Goal: Information Seeking & Learning: Learn about a topic

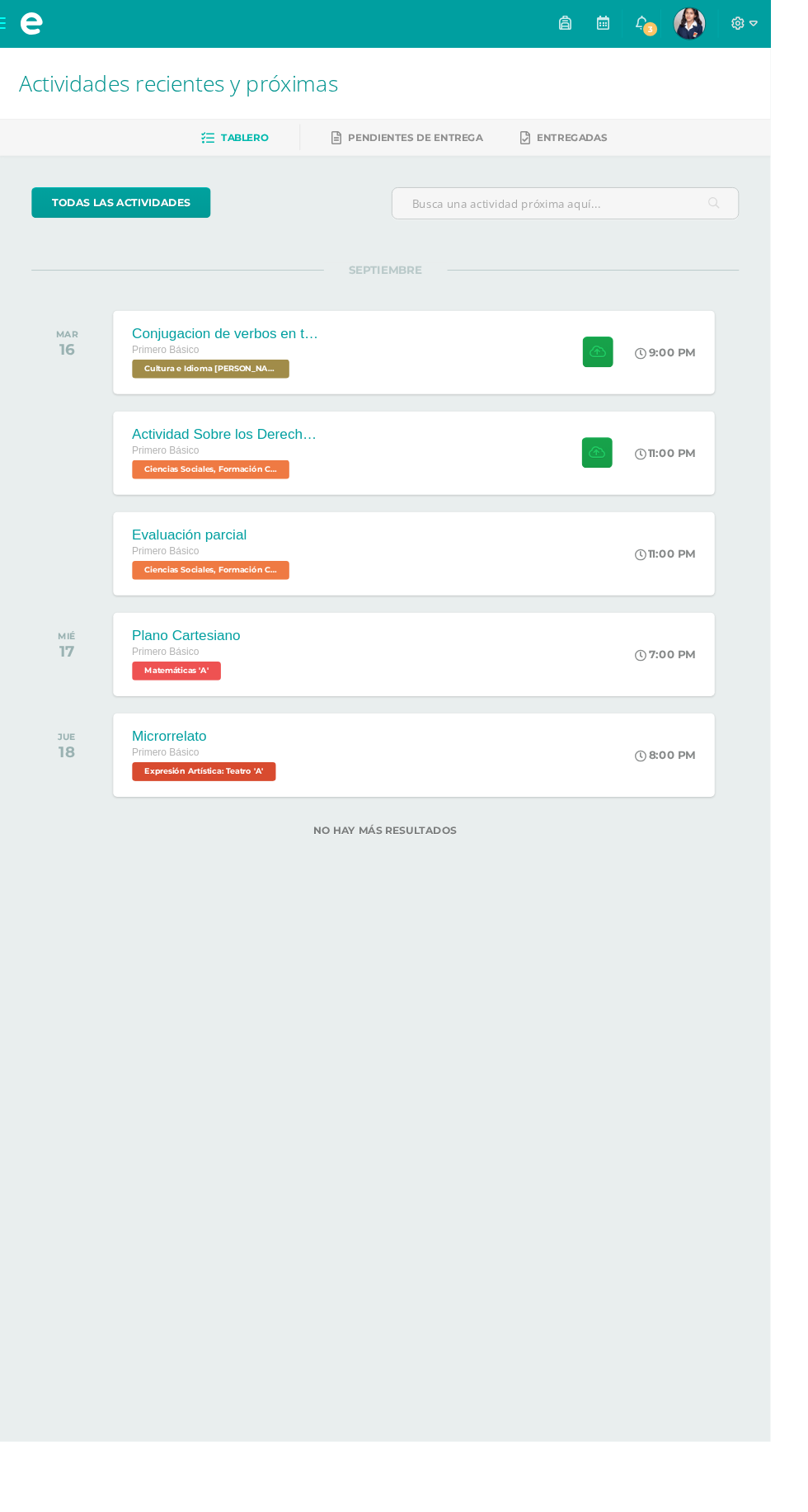
click at [43, 41] on span at bounding box center [33, 24] width 66 height 49
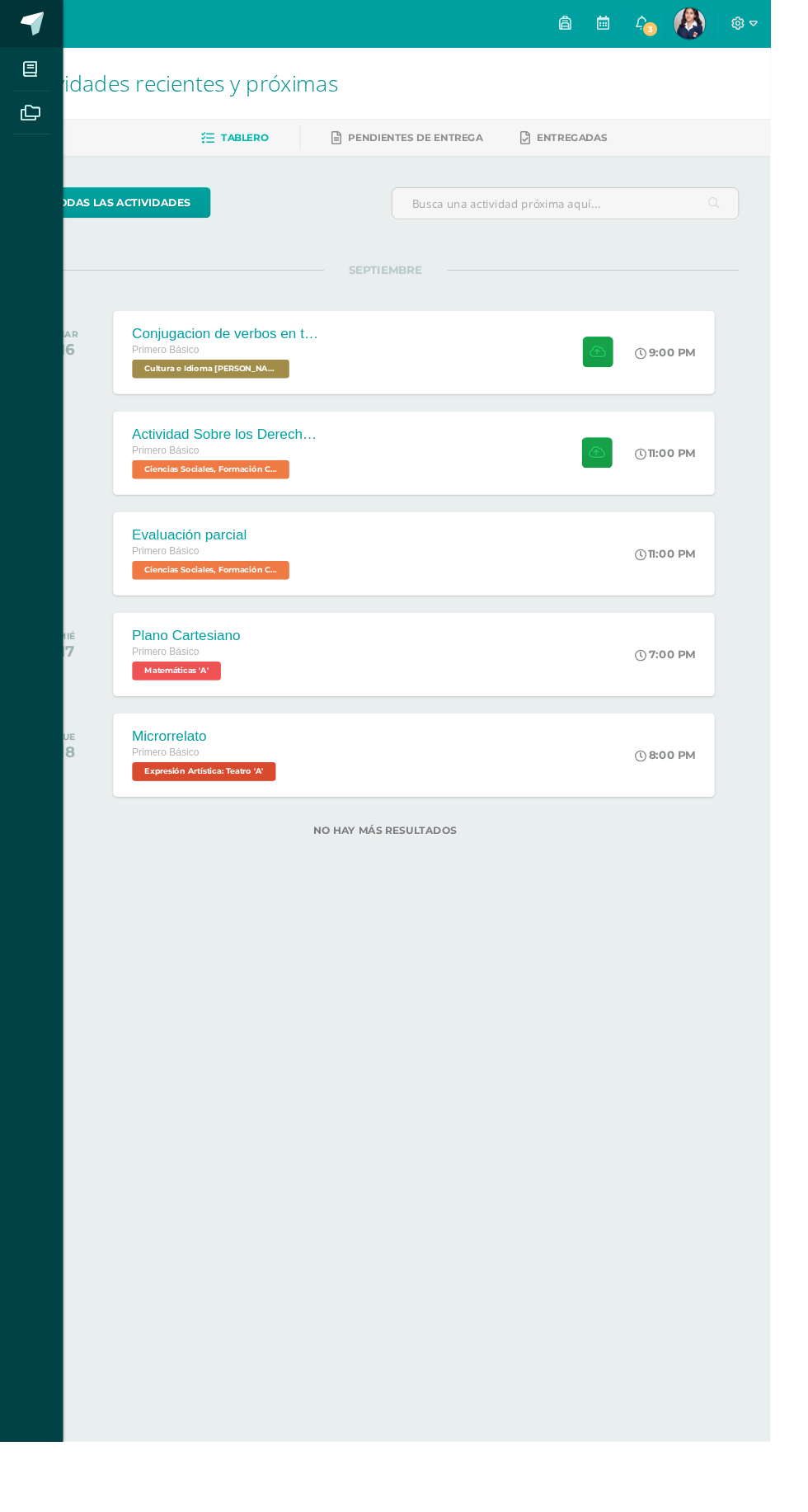
click at [62, 37] on span at bounding box center [90, 25] width 77 height 34
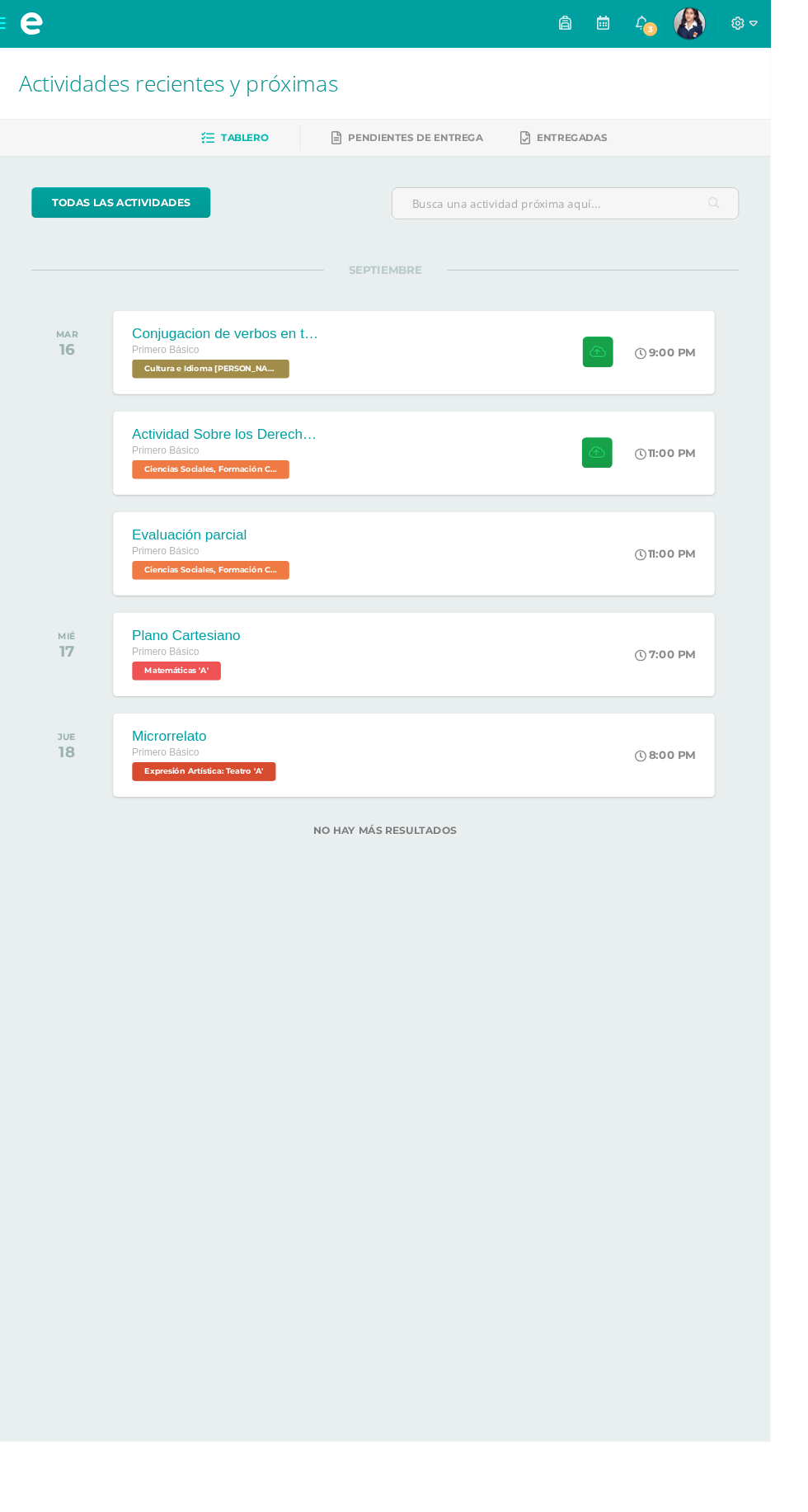
click at [25, 21] on span at bounding box center [33, 24] width 25 height 25
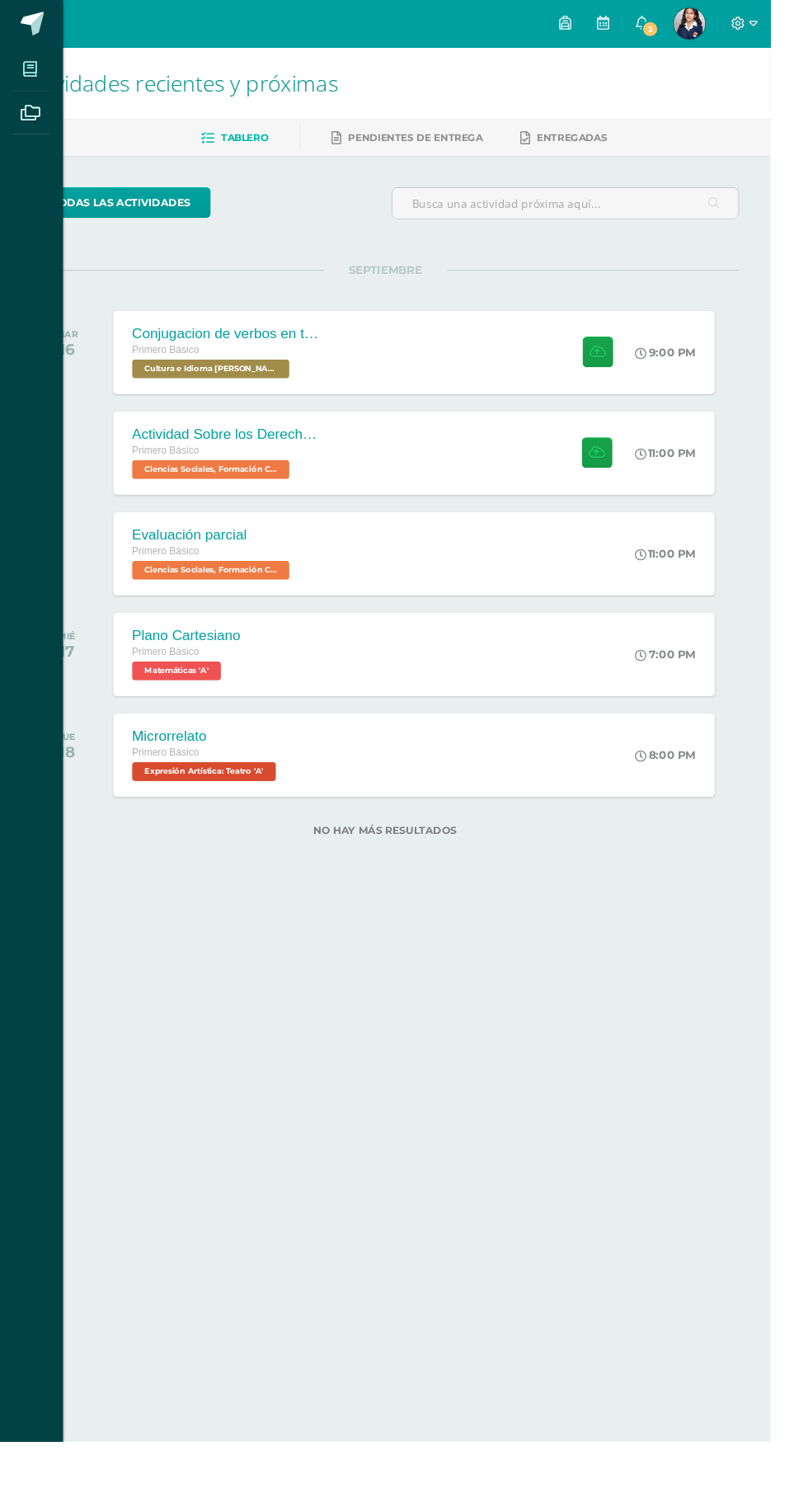
click at [32, 72] on icon at bounding box center [32, 72] width 15 height 17
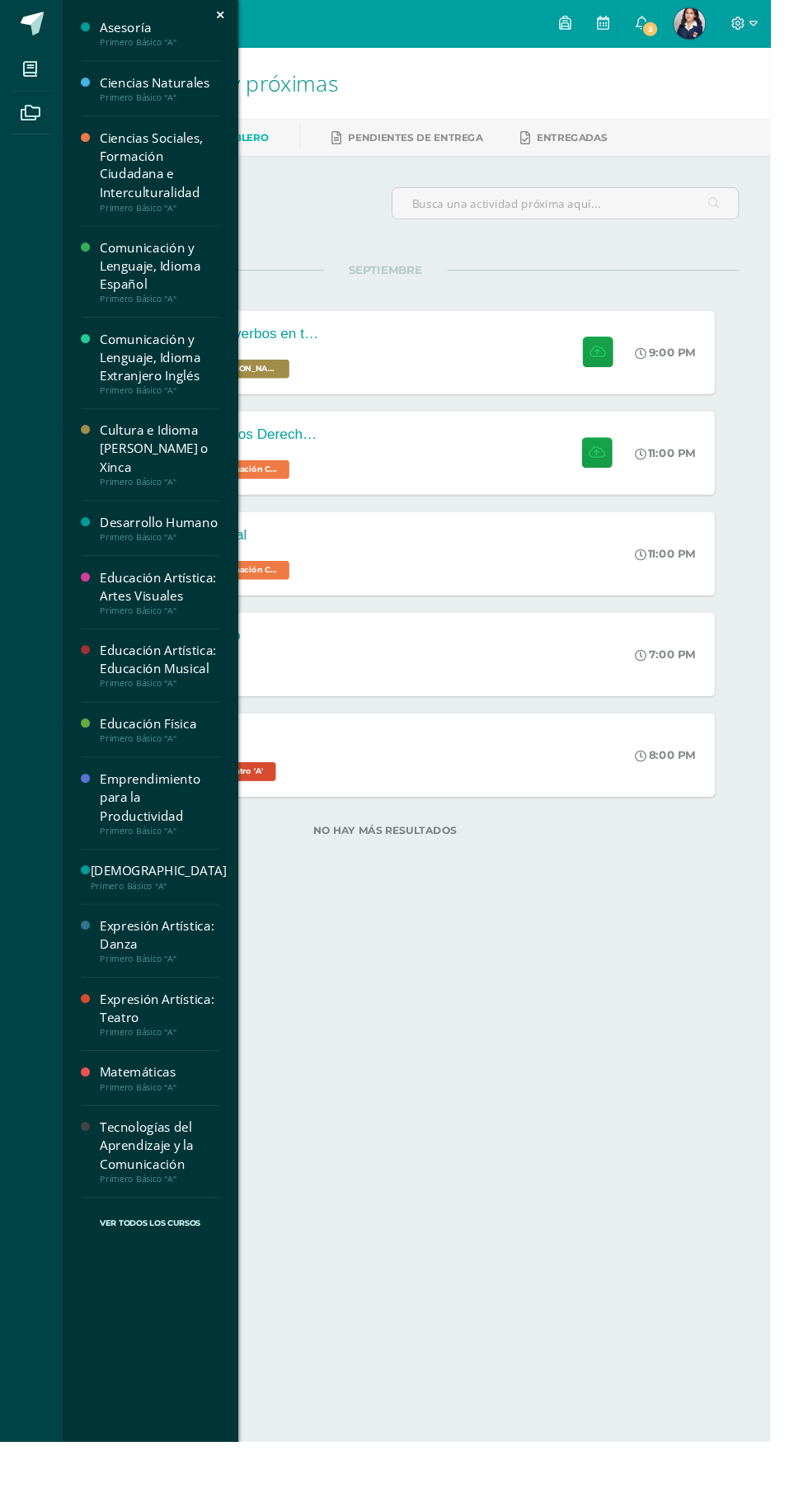
click at [159, 156] on div "Ciencias Sociales, Formación Ciudadana e Interculturalidad" at bounding box center [167, 174] width 125 height 76
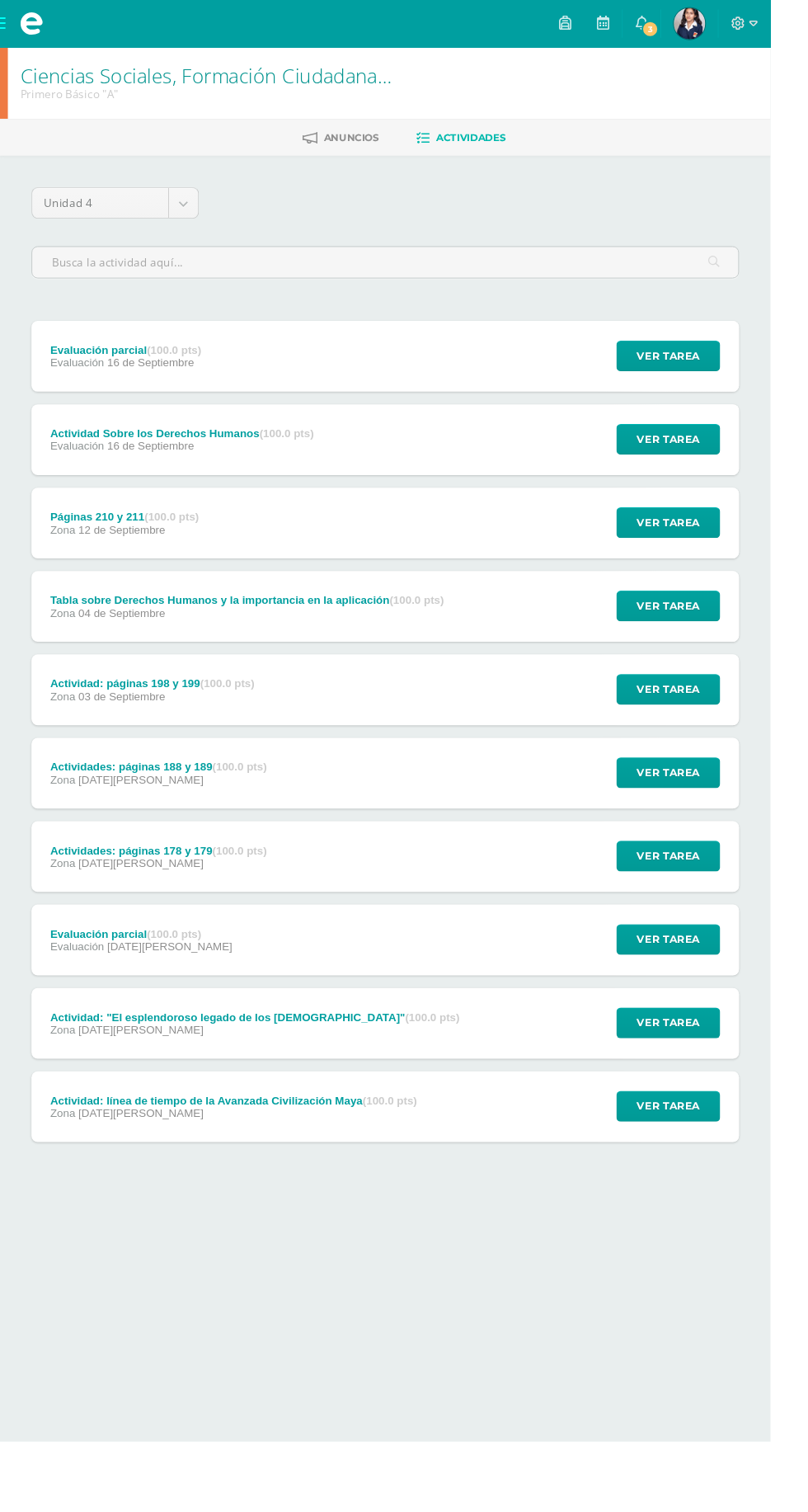
click at [474, 1169] on div "Actividad: línea de tiempo de la Avanzada Civilización Maya (100.0 pts) Zona [D…" at bounding box center [404, 1161] width 742 height 74
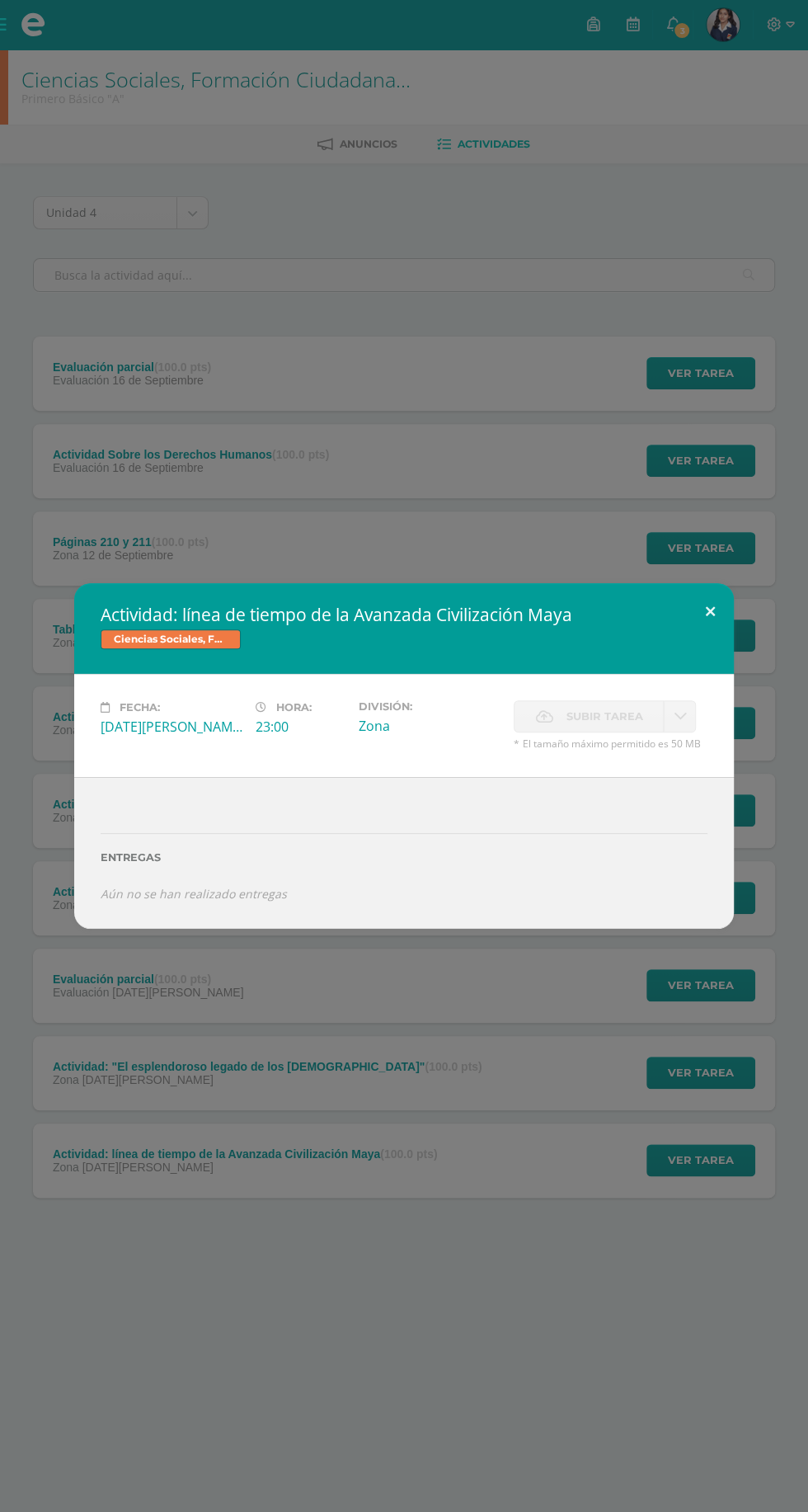
click at [695, 593] on button at bounding box center [710, 611] width 47 height 56
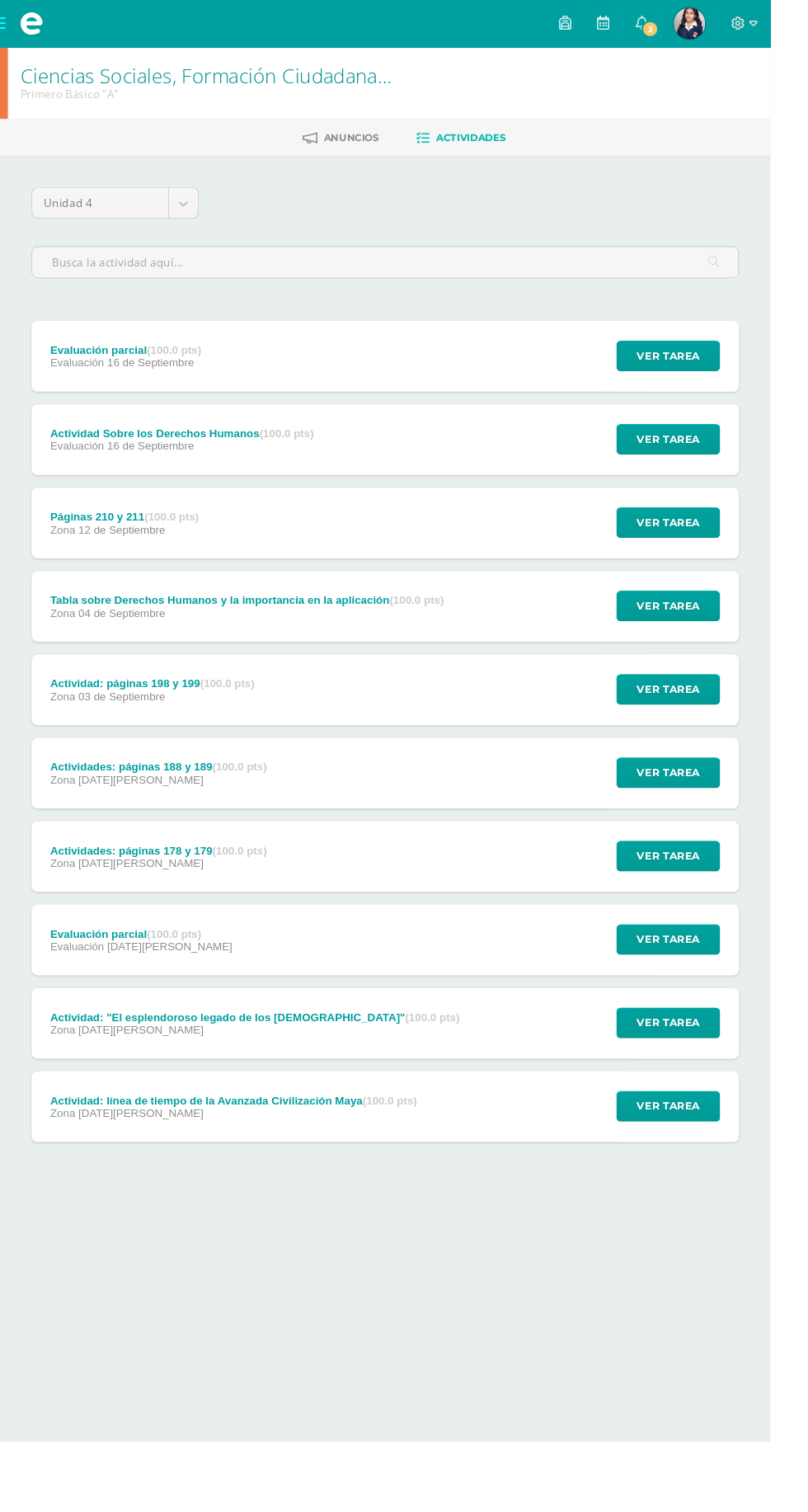
click at [420, 1187] on div "Actividad: línea de tiempo de la Avanzada Civilización Maya (100.0 pts) Zona [D…" at bounding box center [245, 1161] width 424 height 74
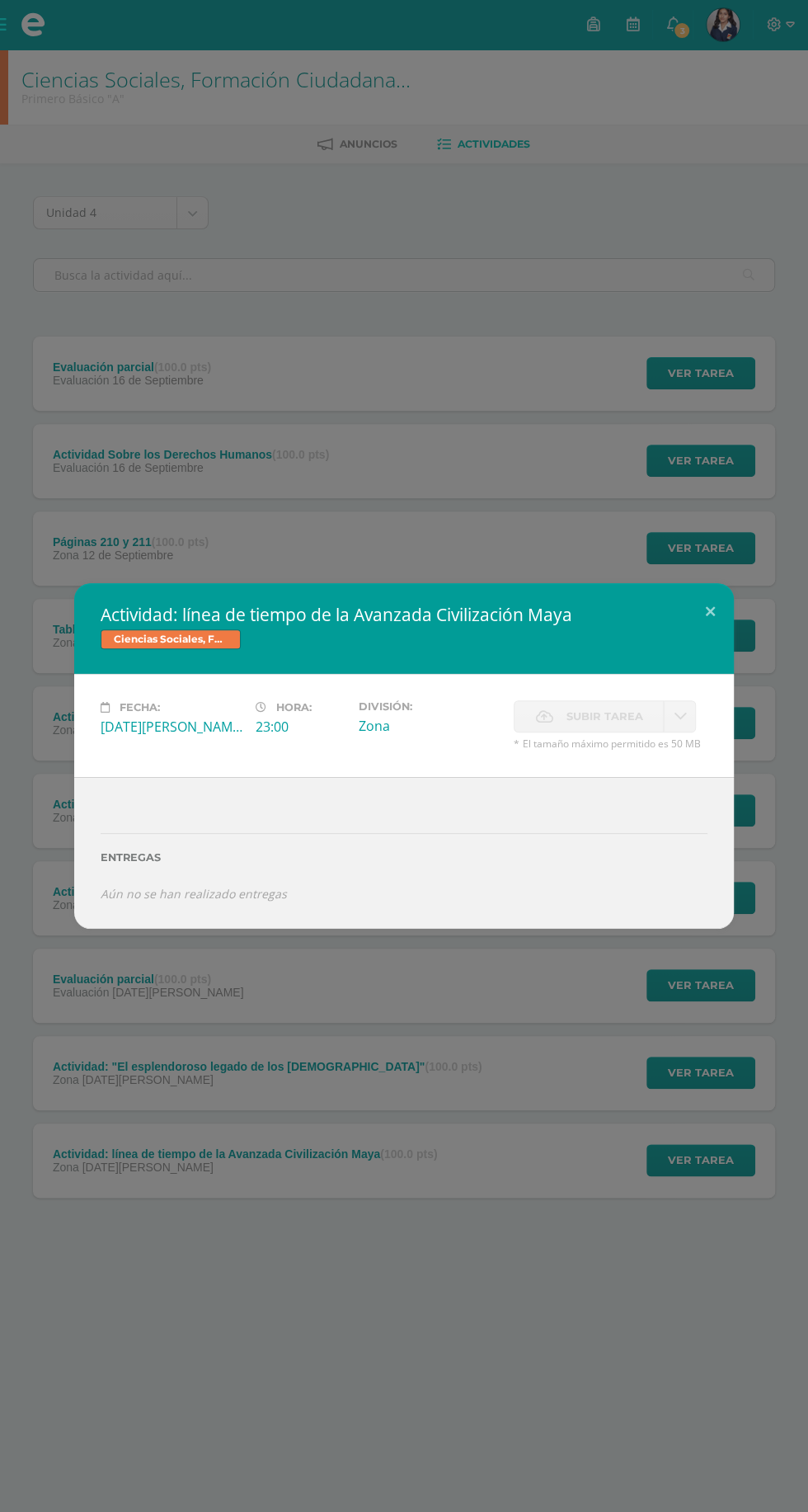
click at [412, 1104] on div "Actividad: línea de tiempo de la Avanzada Civilización Maya Ciencias Sociales, …" at bounding box center [404, 756] width 808 height 1512
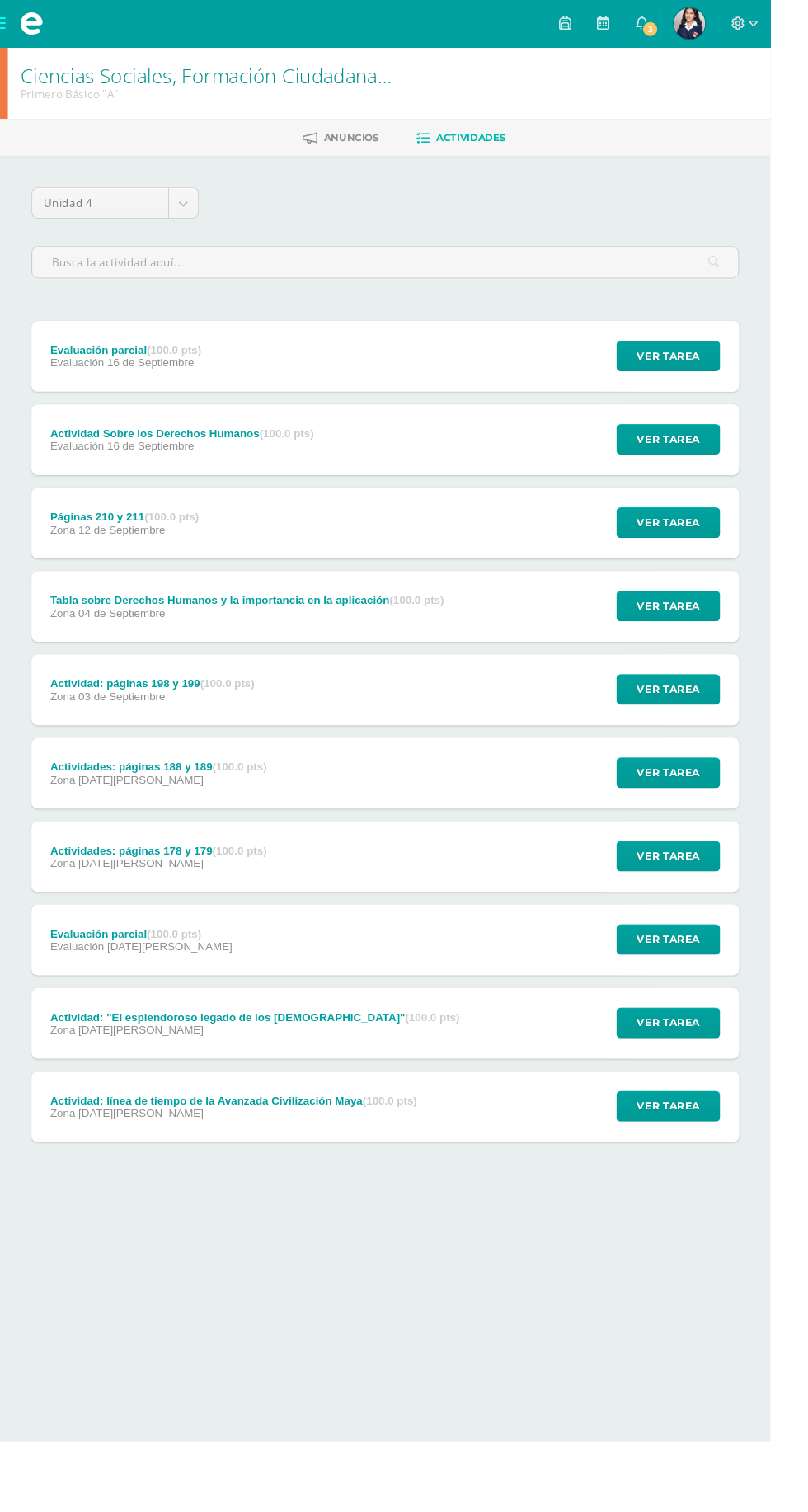
click at [478, 1126] on div "Actividad: línea de tiempo de la Avanzada Civilización Maya (100.0 pts) Zona 22…" at bounding box center [404, 1161] width 742 height 74
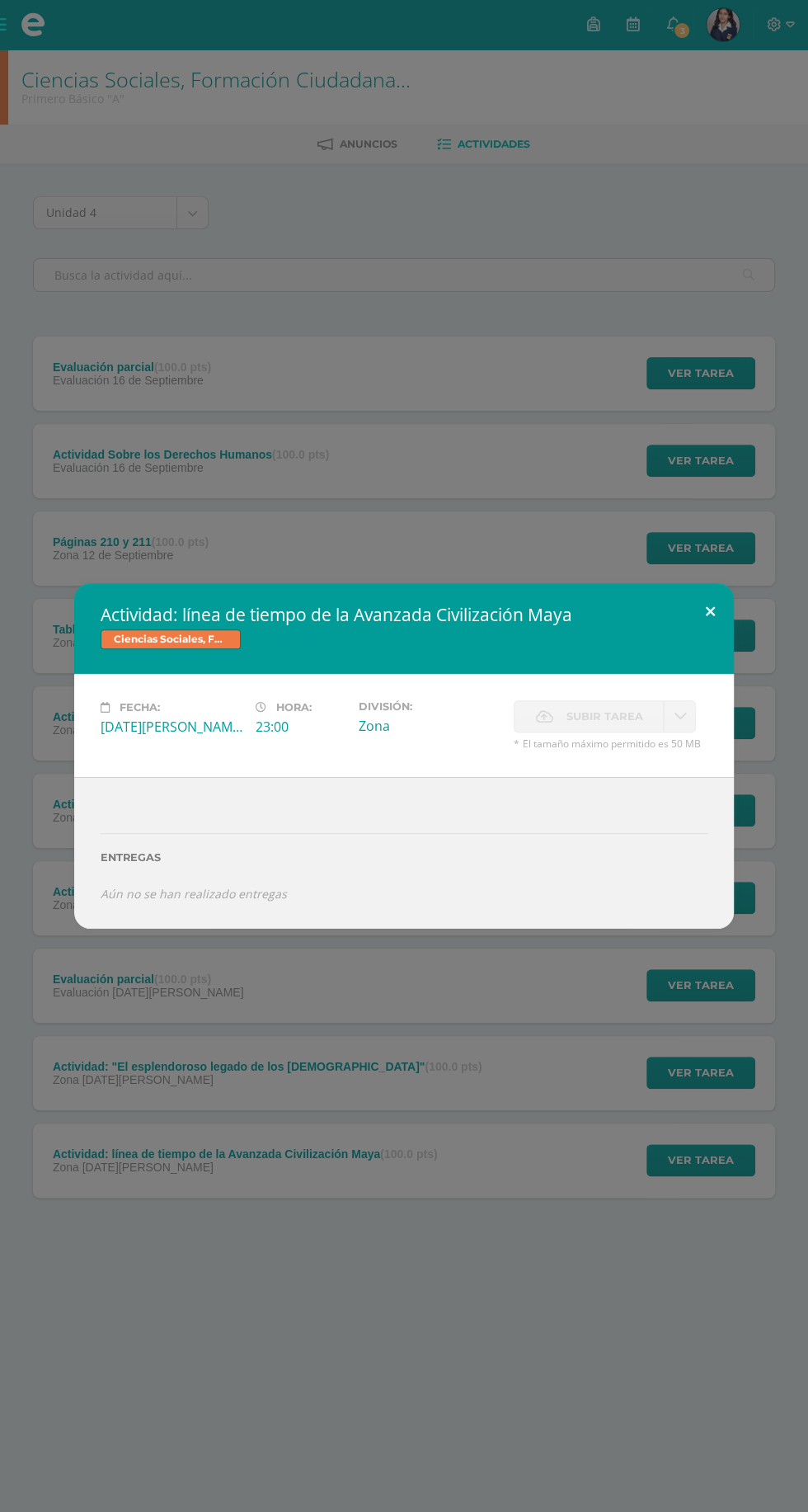
click at [706, 611] on button at bounding box center [710, 611] width 47 height 56
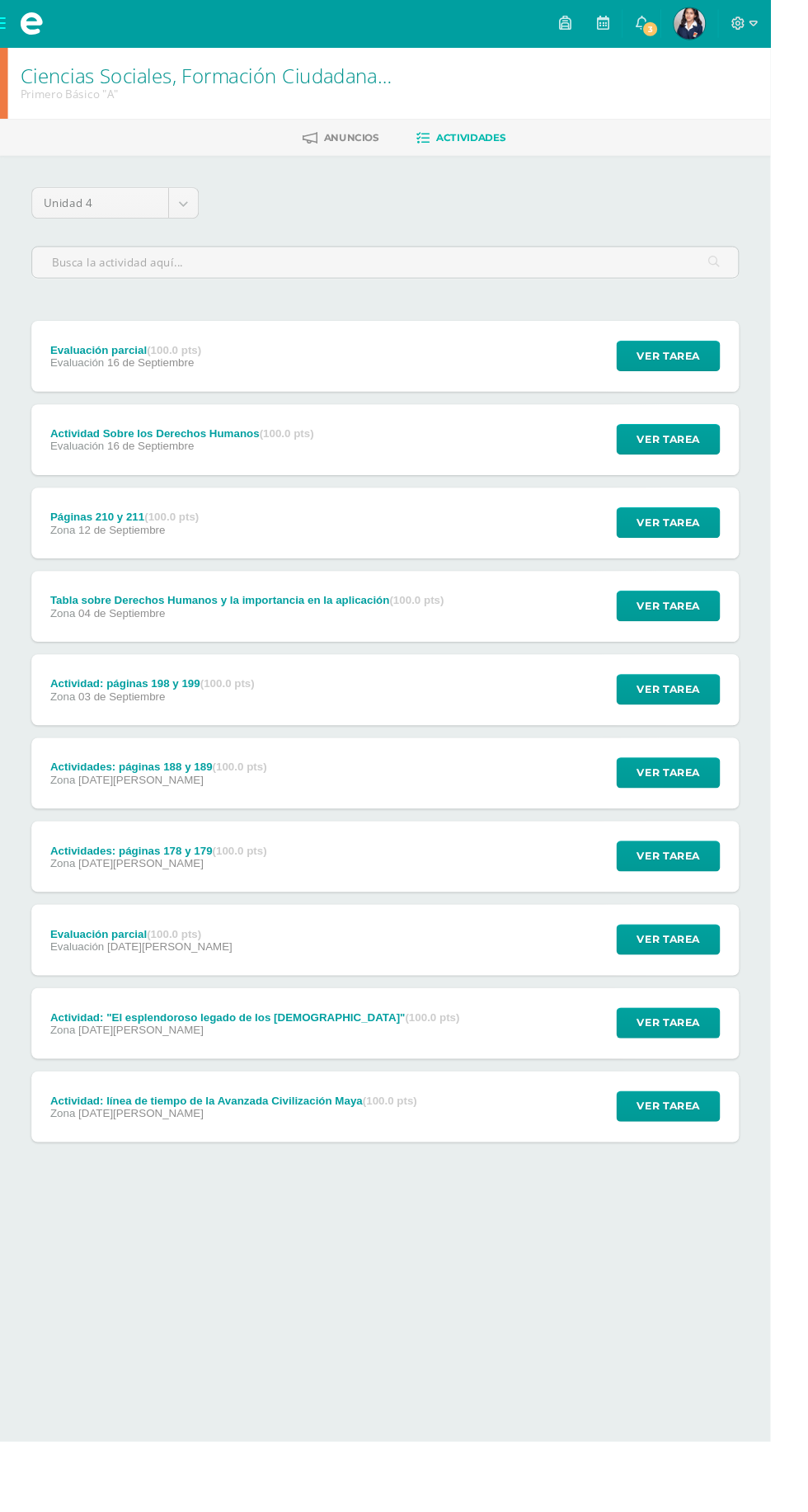
click at [518, 1069] on div "Actividad: "El esplendoroso legado de los Mayas" (100.0 pts) Zona 25 de Agosto …" at bounding box center [404, 1073] width 742 height 74
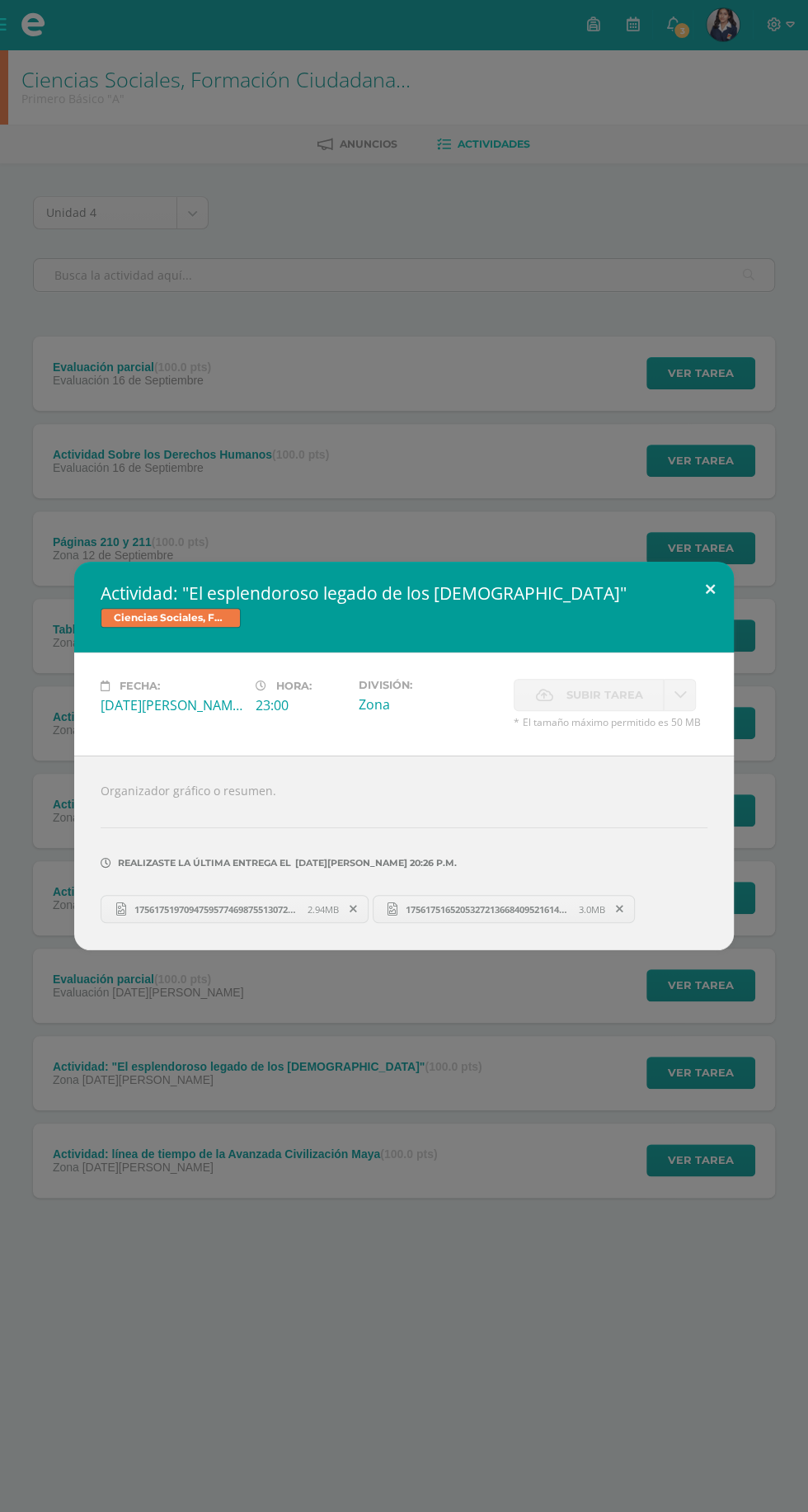
click at [710, 590] on button at bounding box center [710, 590] width 47 height 56
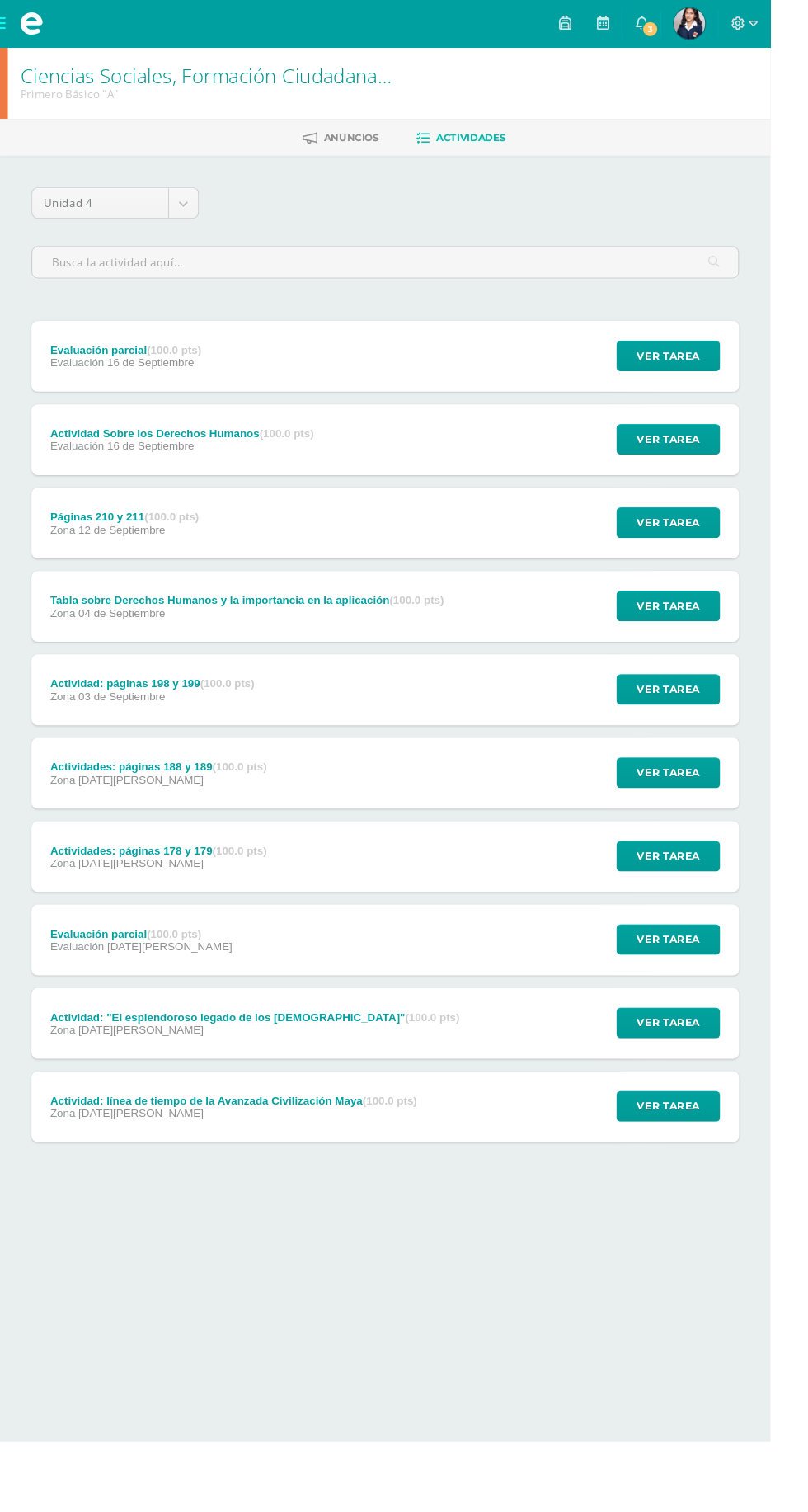
click at [507, 1043] on div "Actividad: "El esplendoroso legado de los Mayas" (100.0 pts) Zona 25 de Agosto …" at bounding box center [404, 1073] width 742 height 74
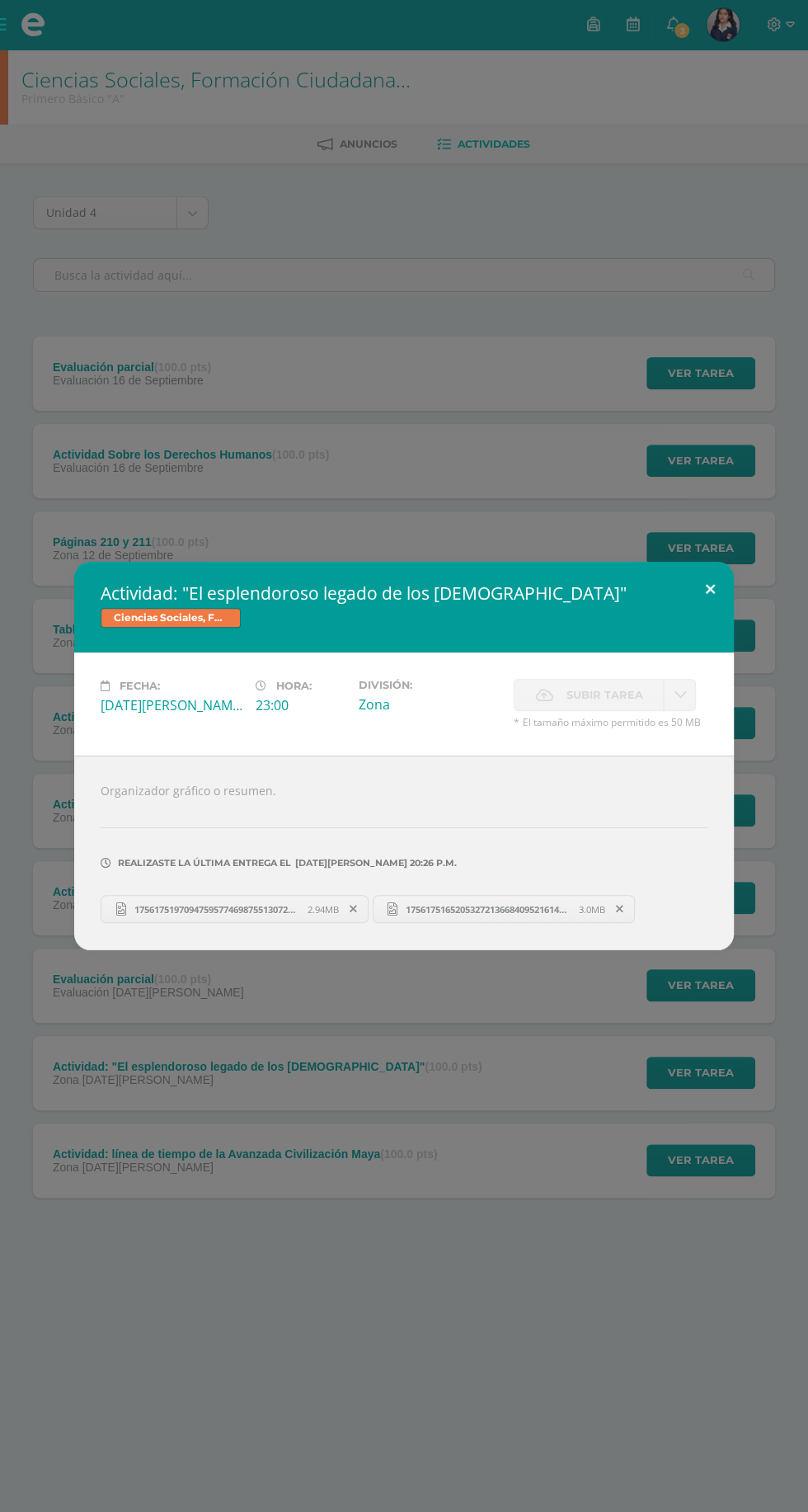
click at [710, 586] on button at bounding box center [710, 590] width 47 height 56
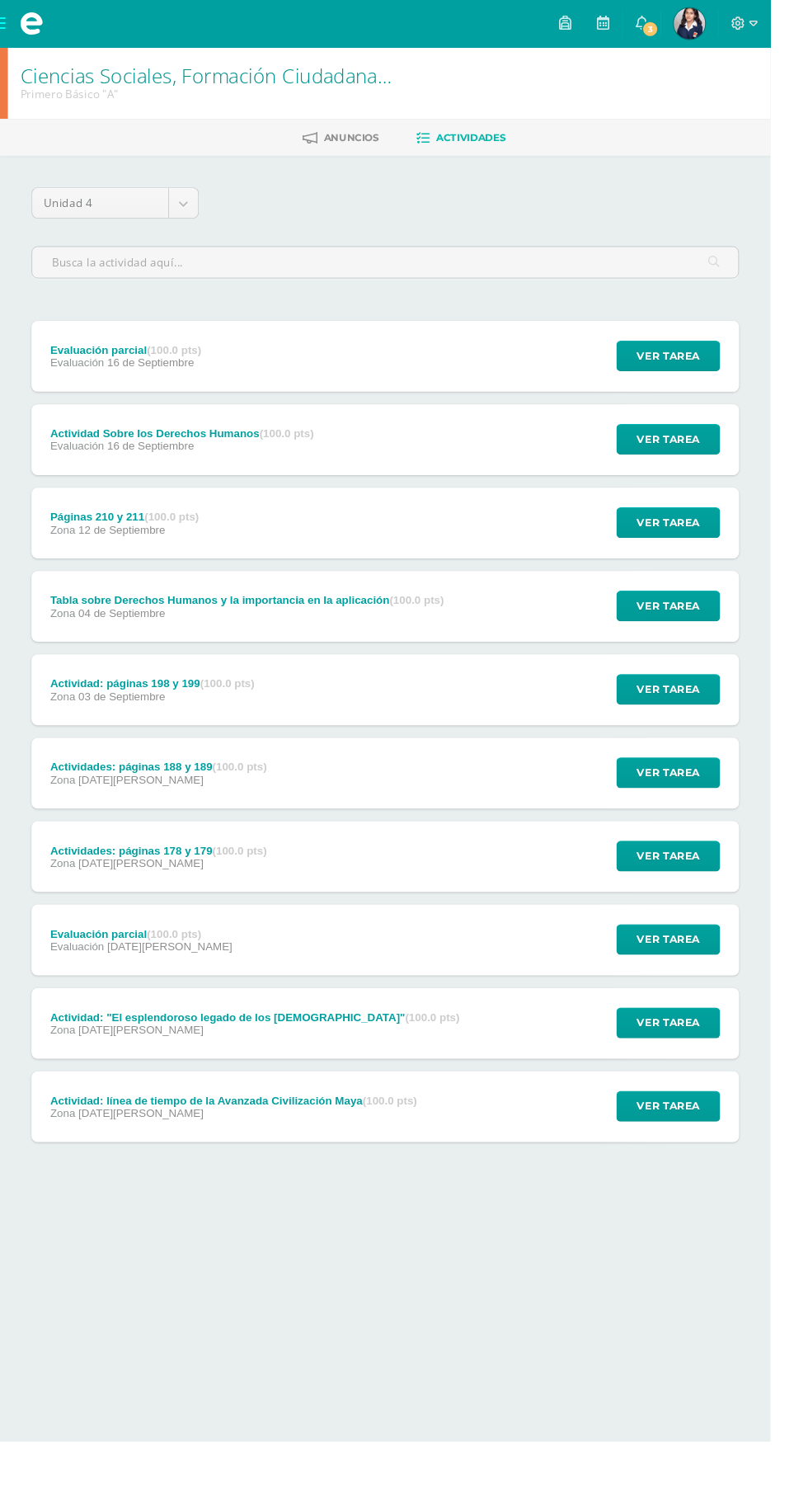
click at [509, 912] on div "Actividades: páginas 178 y 179 (100.0 pts) Zona 29 de Agosto Ver tarea Activida…" at bounding box center [404, 898] width 742 height 74
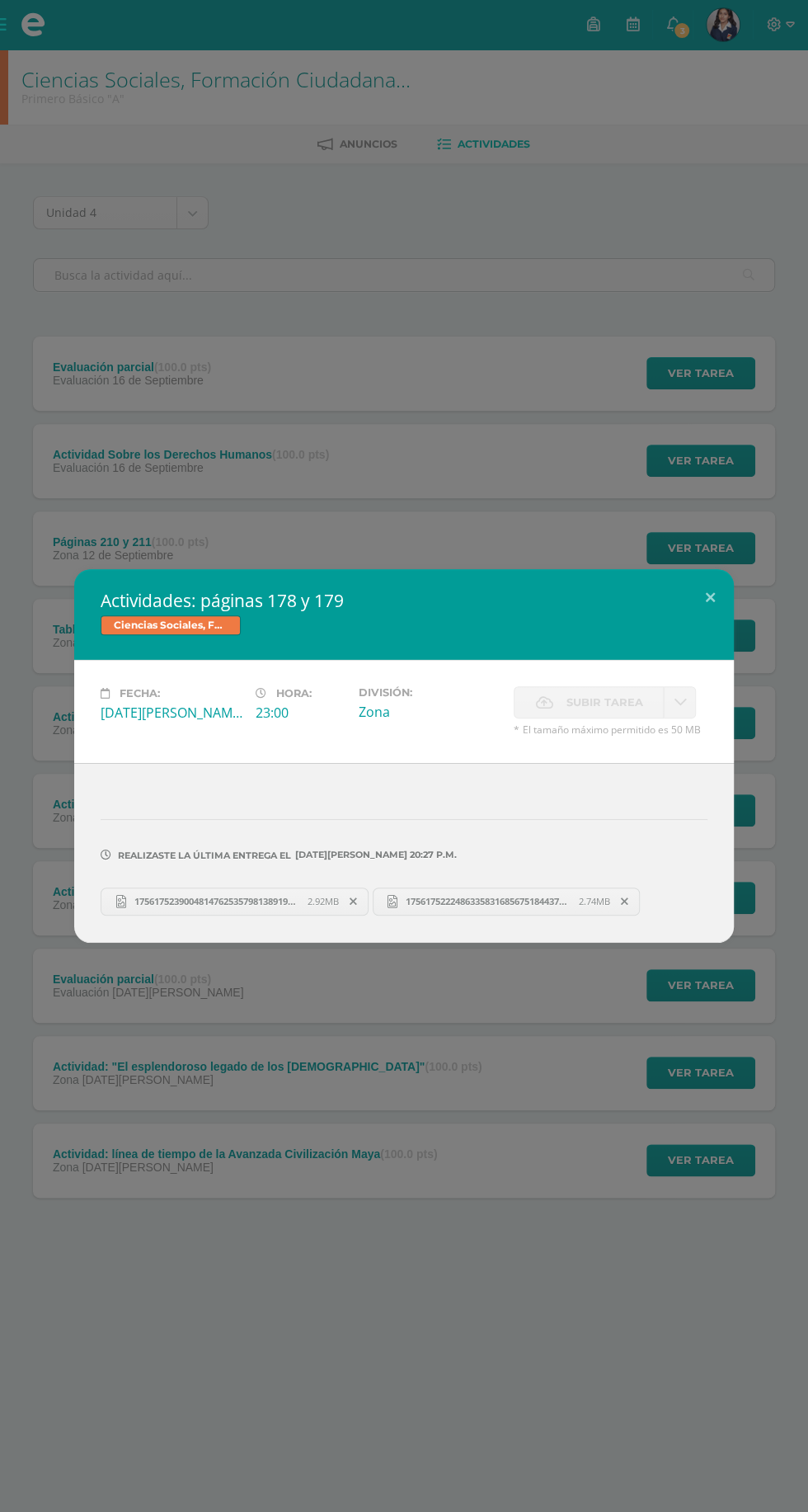
click at [714, 620] on div "Actividades: páginas 178 y 179 Ciencias Sociales, Formación Ciudadana e Intercu…" at bounding box center [404, 615] width 659 height 91
click at [702, 617] on button at bounding box center [710, 597] width 47 height 56
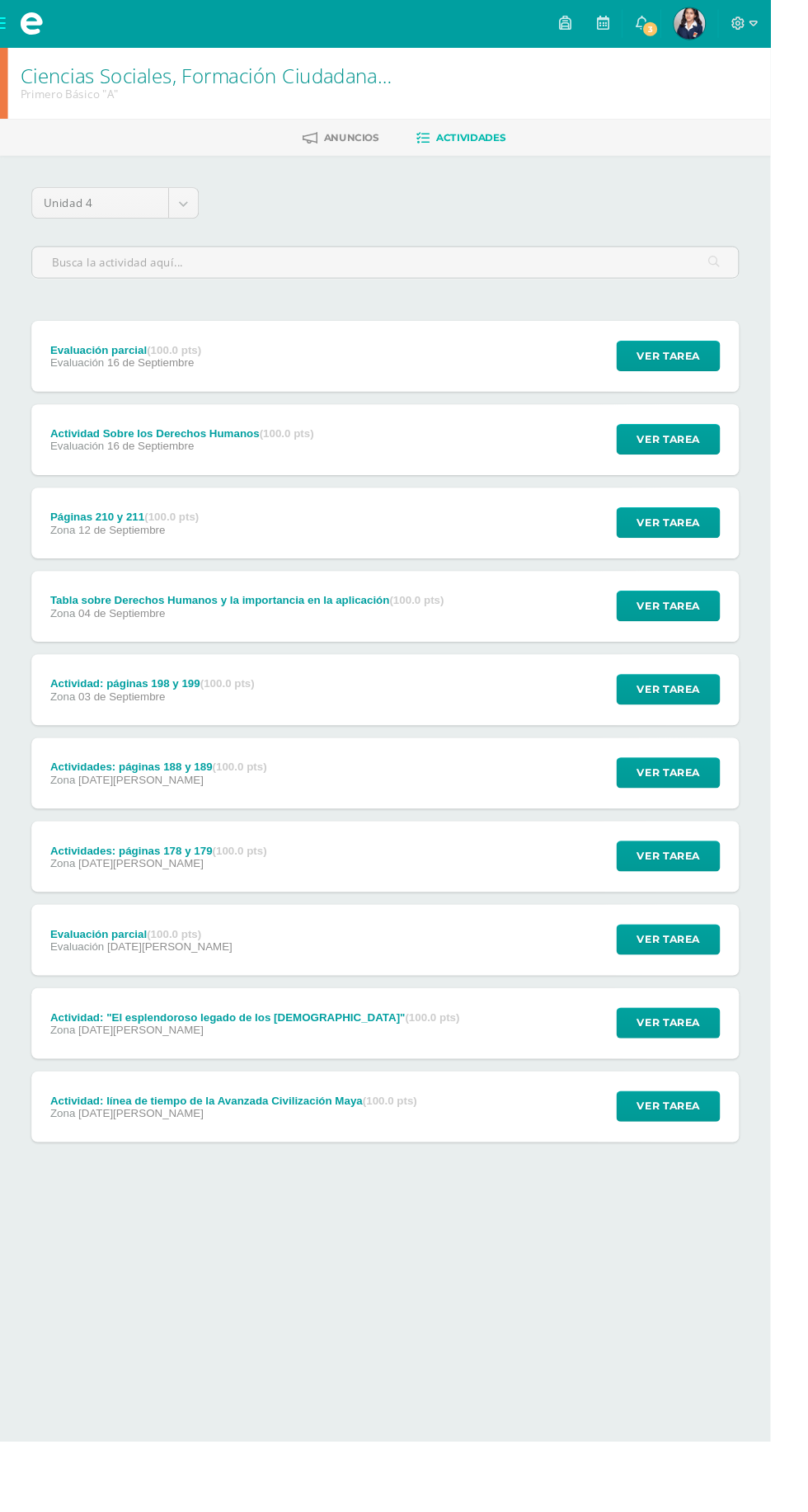
click at [498, 814] on div "Actividades: páginas 188 y 189 (100.0 pts) Zona 29 de Agosto Ver tarea Activida…" at bounding box center [404, 811] width 742 height 74
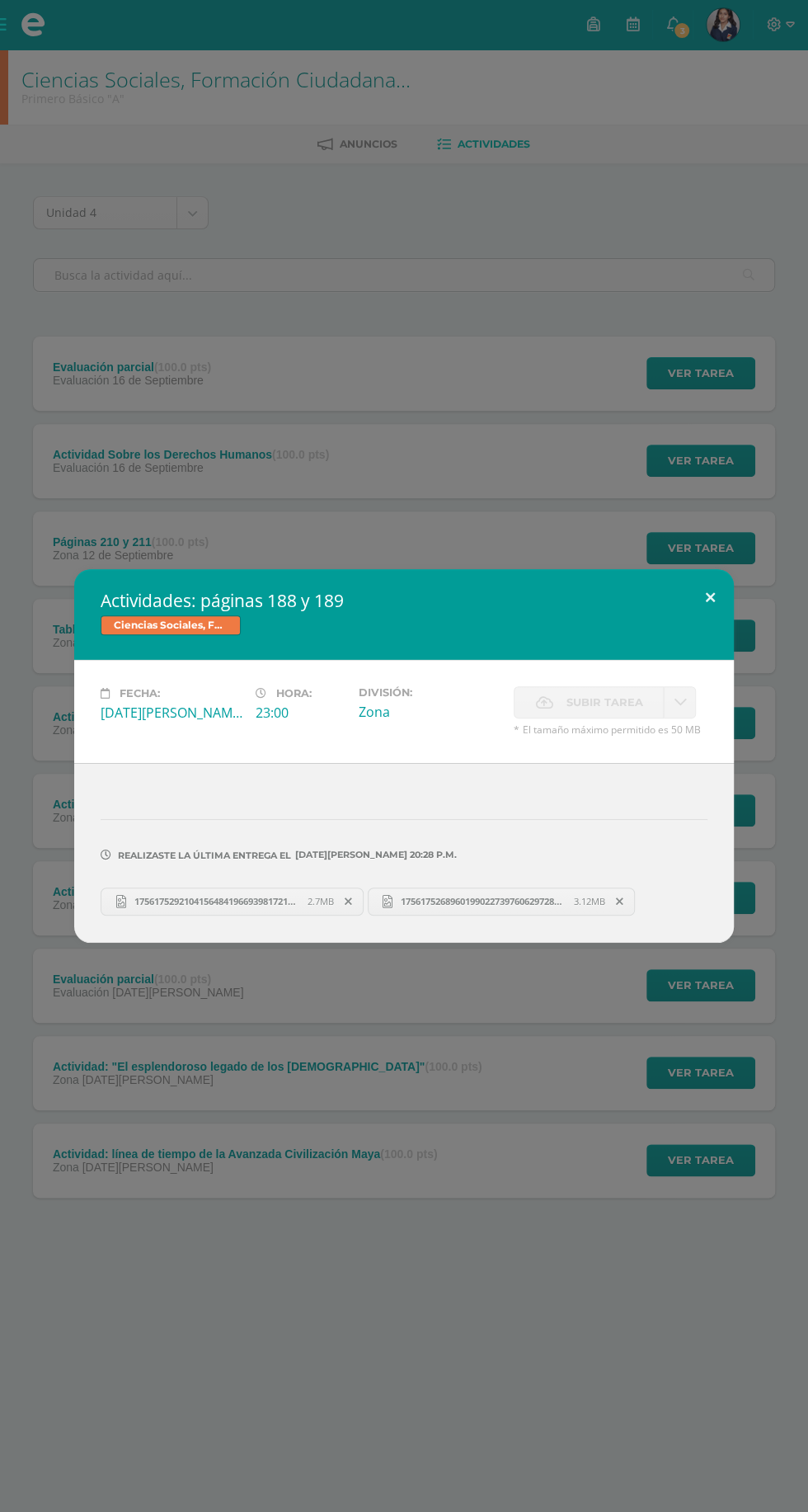
click at [710, 598] on button at bounding box center [710, 597] width 47 height 56
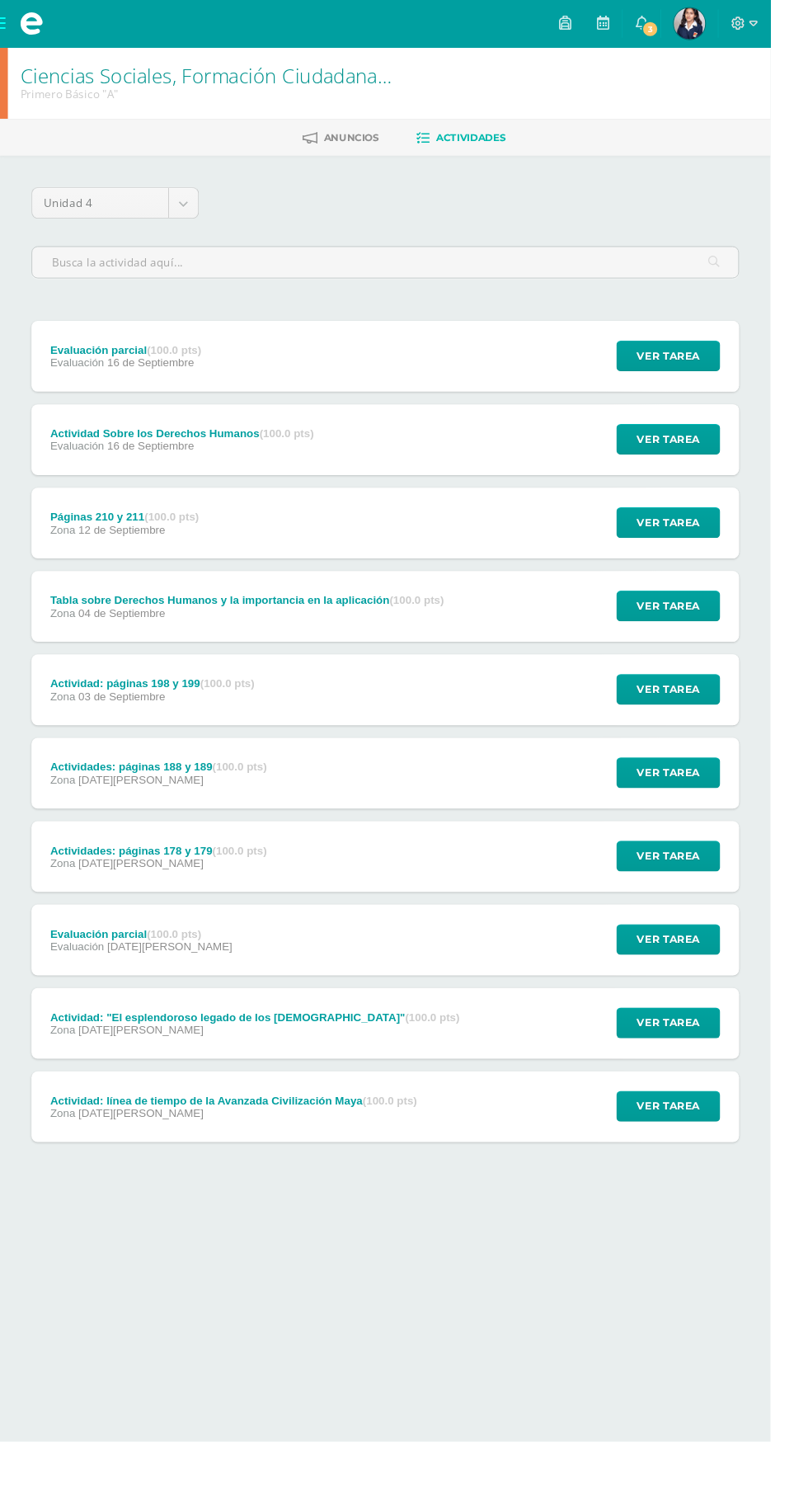
click at [436, 717] on div "Actividad: páginas 198 y 199 (100.0 pts) Zona 03 de Septiembre Ver tarea Activi…" at bounding box center [404, 723] width 742 height 74
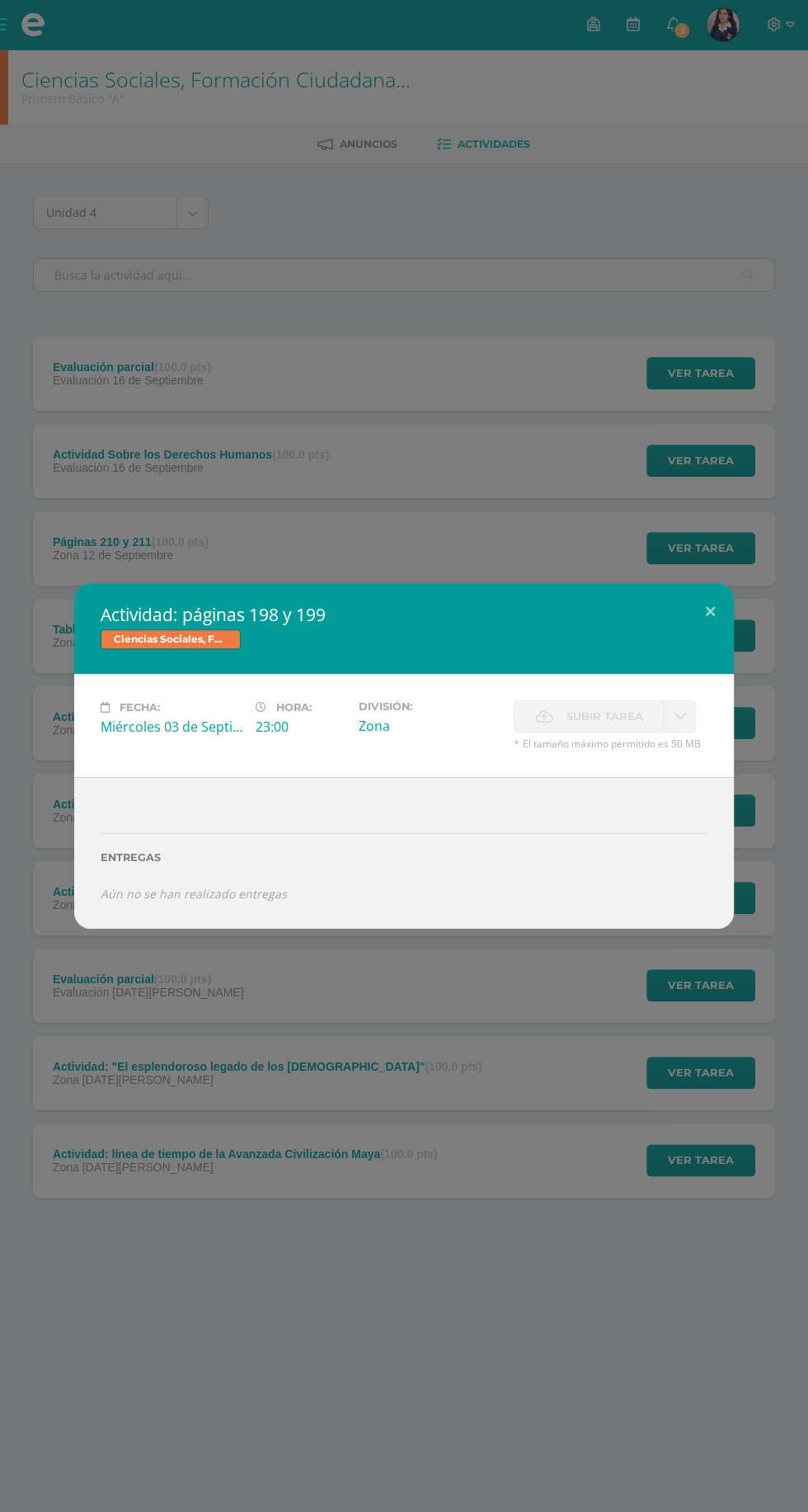
click at [693, 635] on div "Ciencias Sociales, Formación Ciudadana e Interculturalidad" at bounding box center [404, 642] width 607 height 24
click at [710, 611] on button at bounding box center [710, 611] width 47 height 56
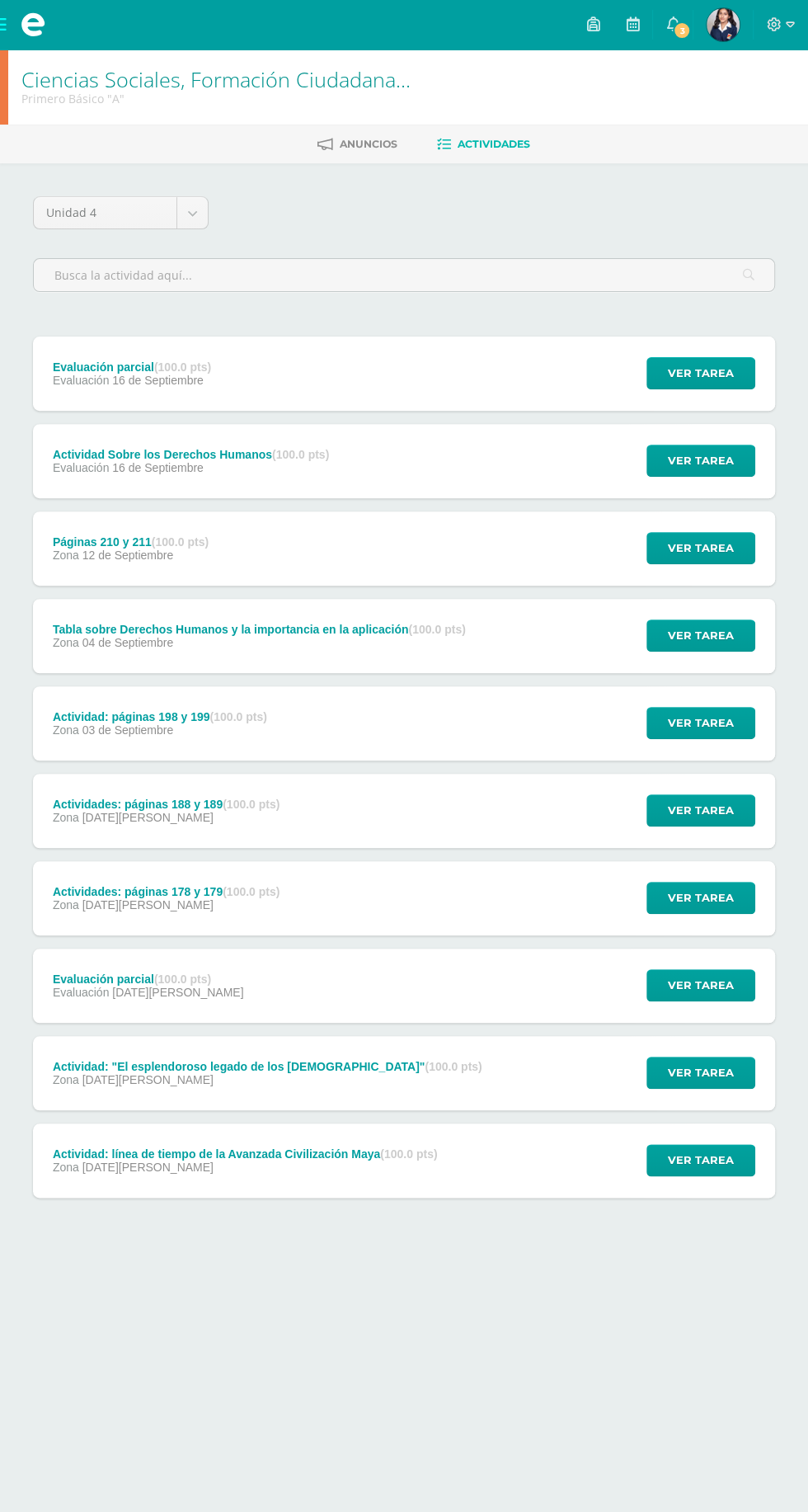
click at [683, 630] on button at bounding box center [680, 626] width 42 height 50
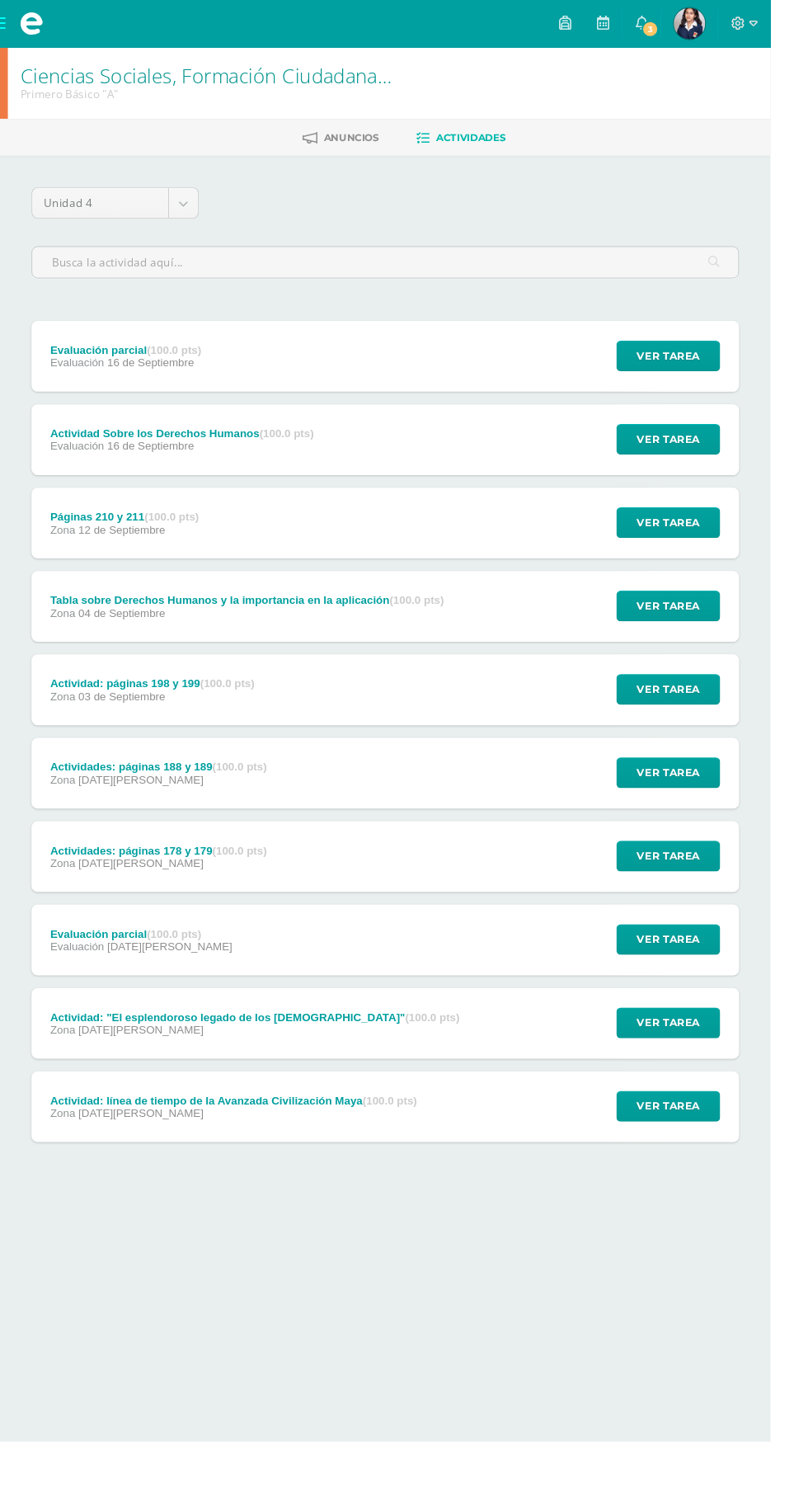
click at [396, 659] on div "Tabla sobre Derechos Humanos y la importancia en la aplicación (100.0 pts) Zona…" at bounding box center [260, 636] width 453 height 74
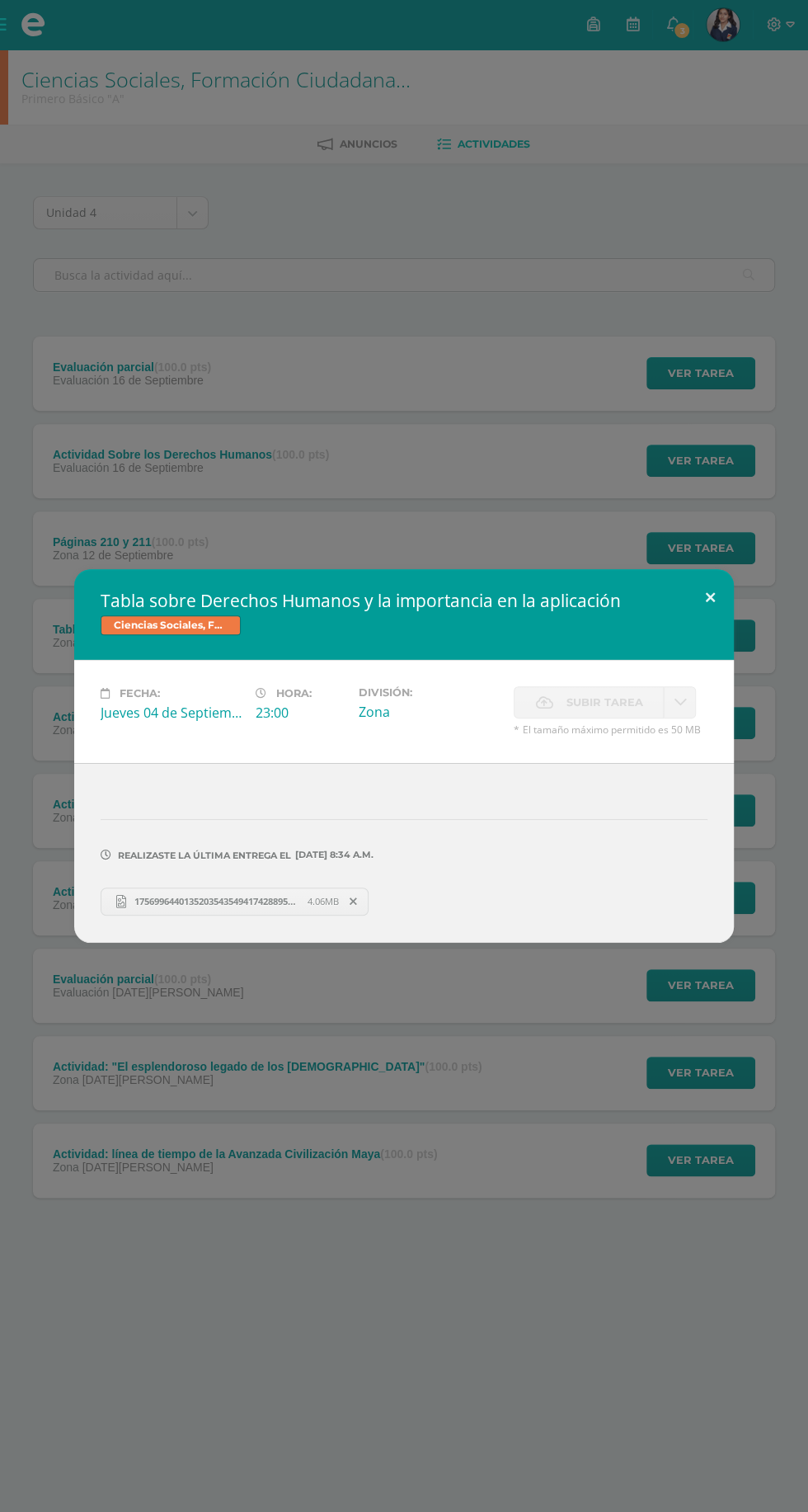
click at [710, 598] on button at bounding box center [710, 597] width 47 height 56
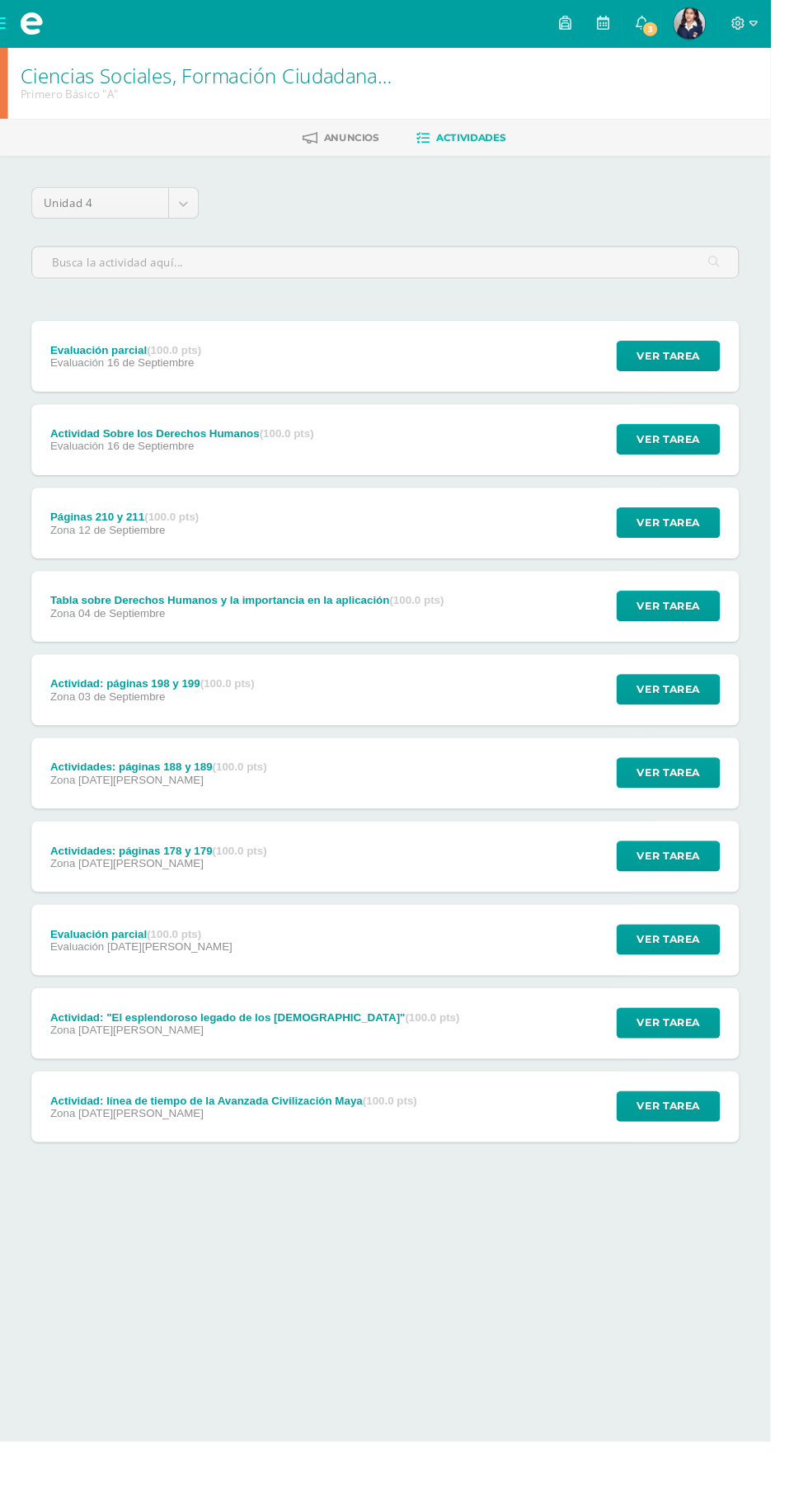
click at [425, 542] on div "Páginas 210 y 211 (100.0 pts) Zona 12 de Septiembre Ver tarea Páginas 210 y 211…" at bounding box center [404, 549] width 742 height 74
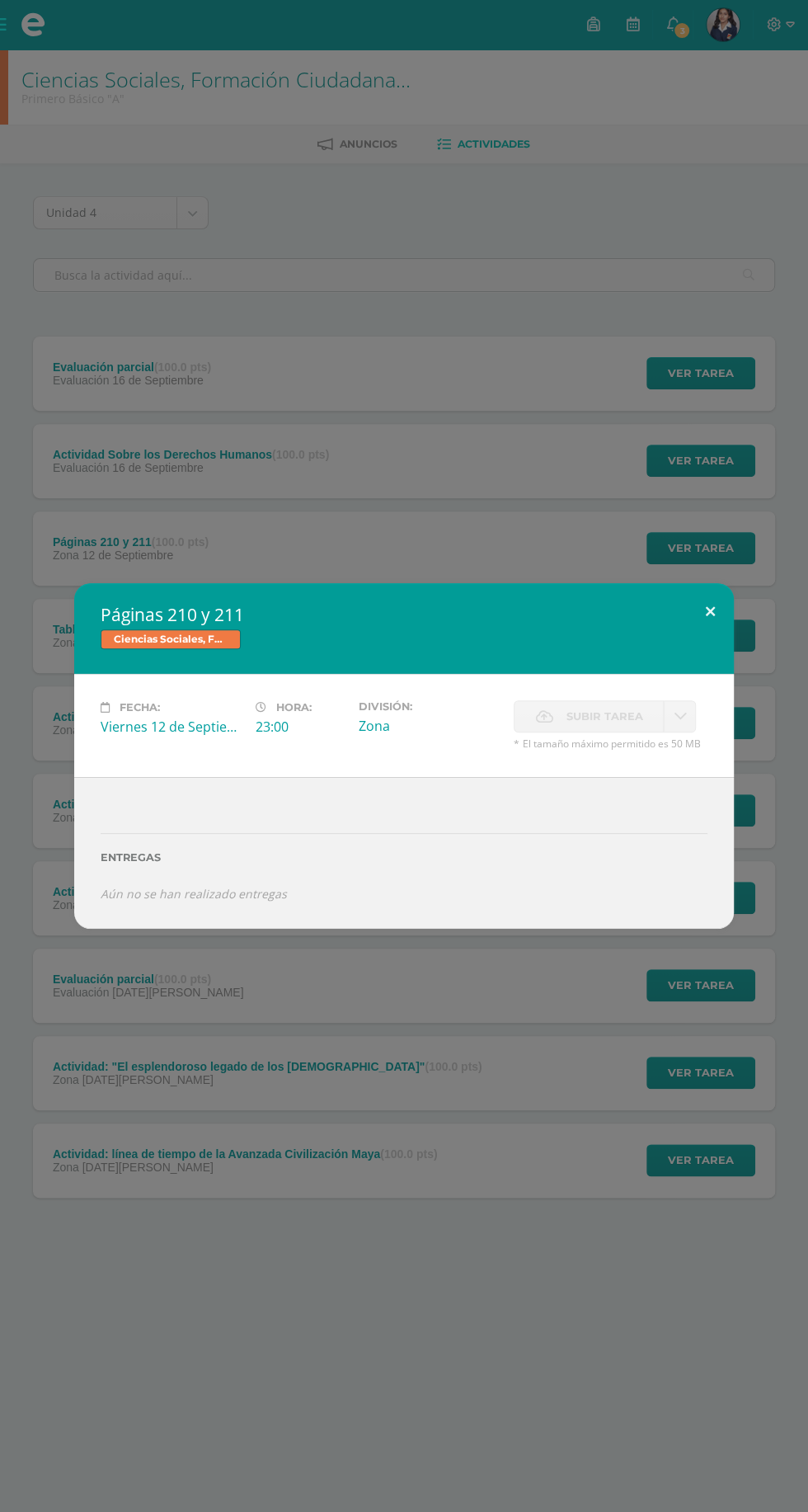
click at [711, 627] on button at bounding box center [710, 611] width 47 height 56
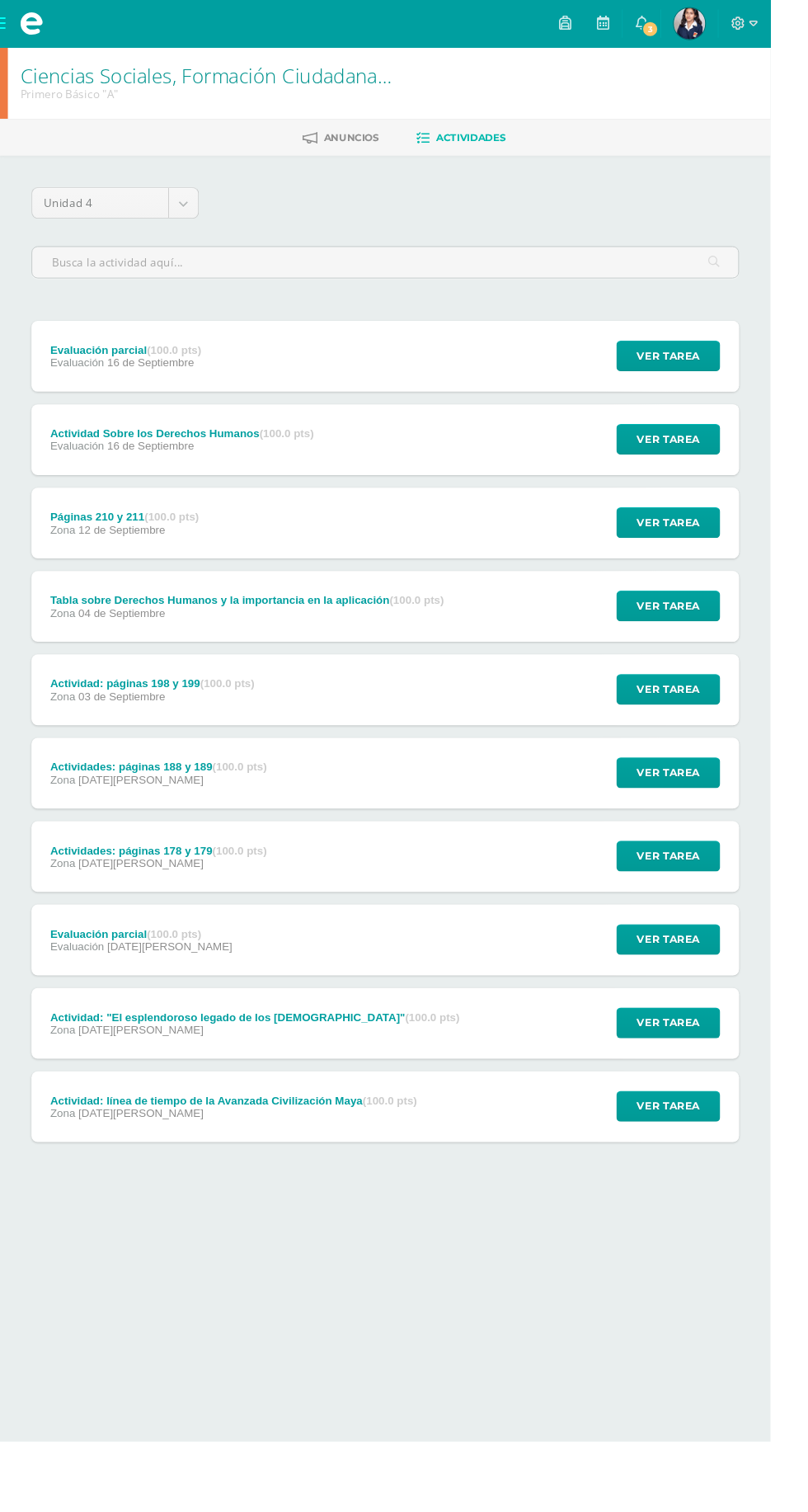
click at [477, 484] on div "Actividad Sobre los Derechos Humanos (100.0 pts) Evaluación 16 de Septiembre Ve…" at bounding box center [404, 461] width 742 height 74
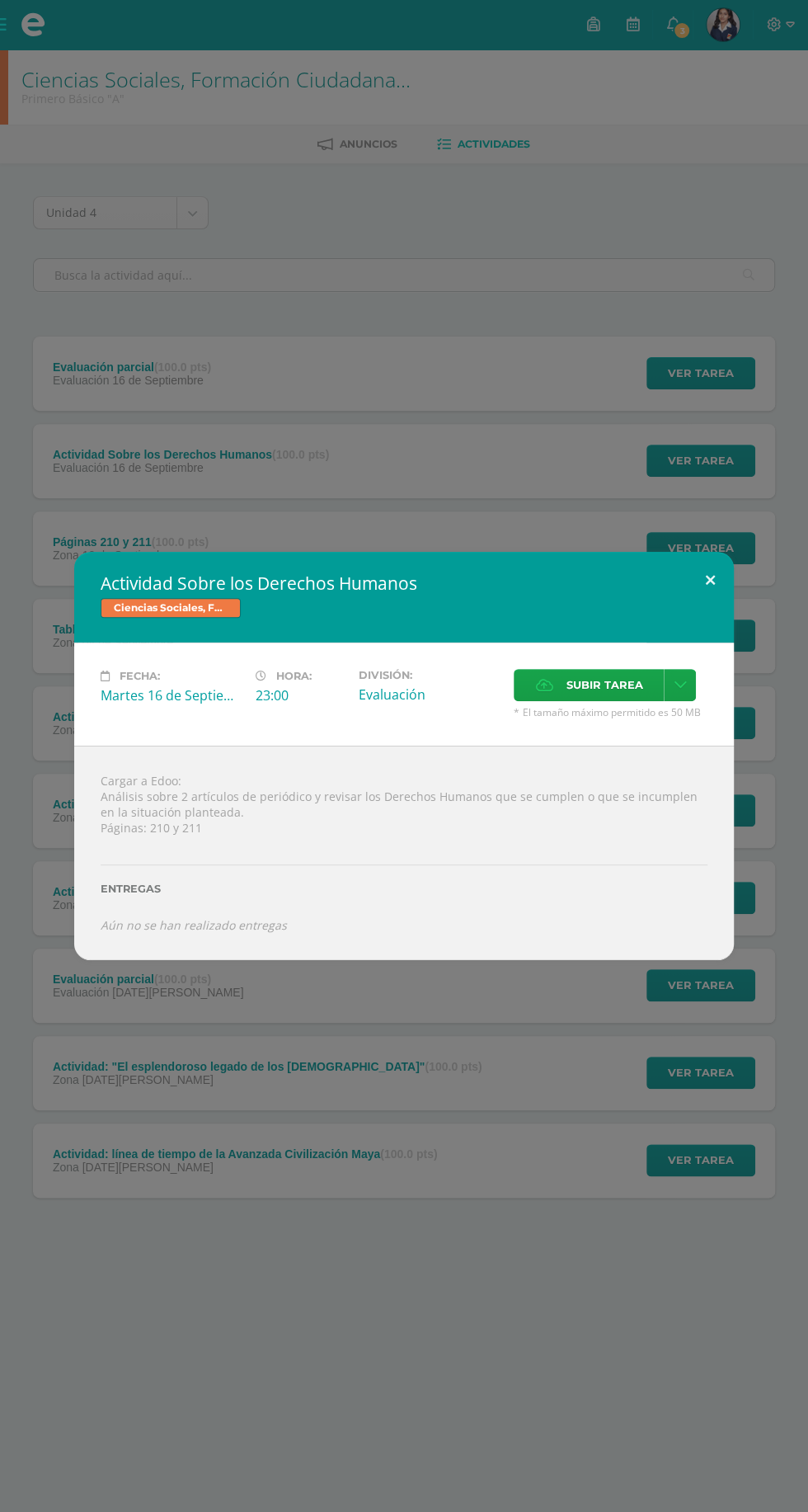
click at [710, 580] on button at bounding box center [710, 580] width 47 height 56
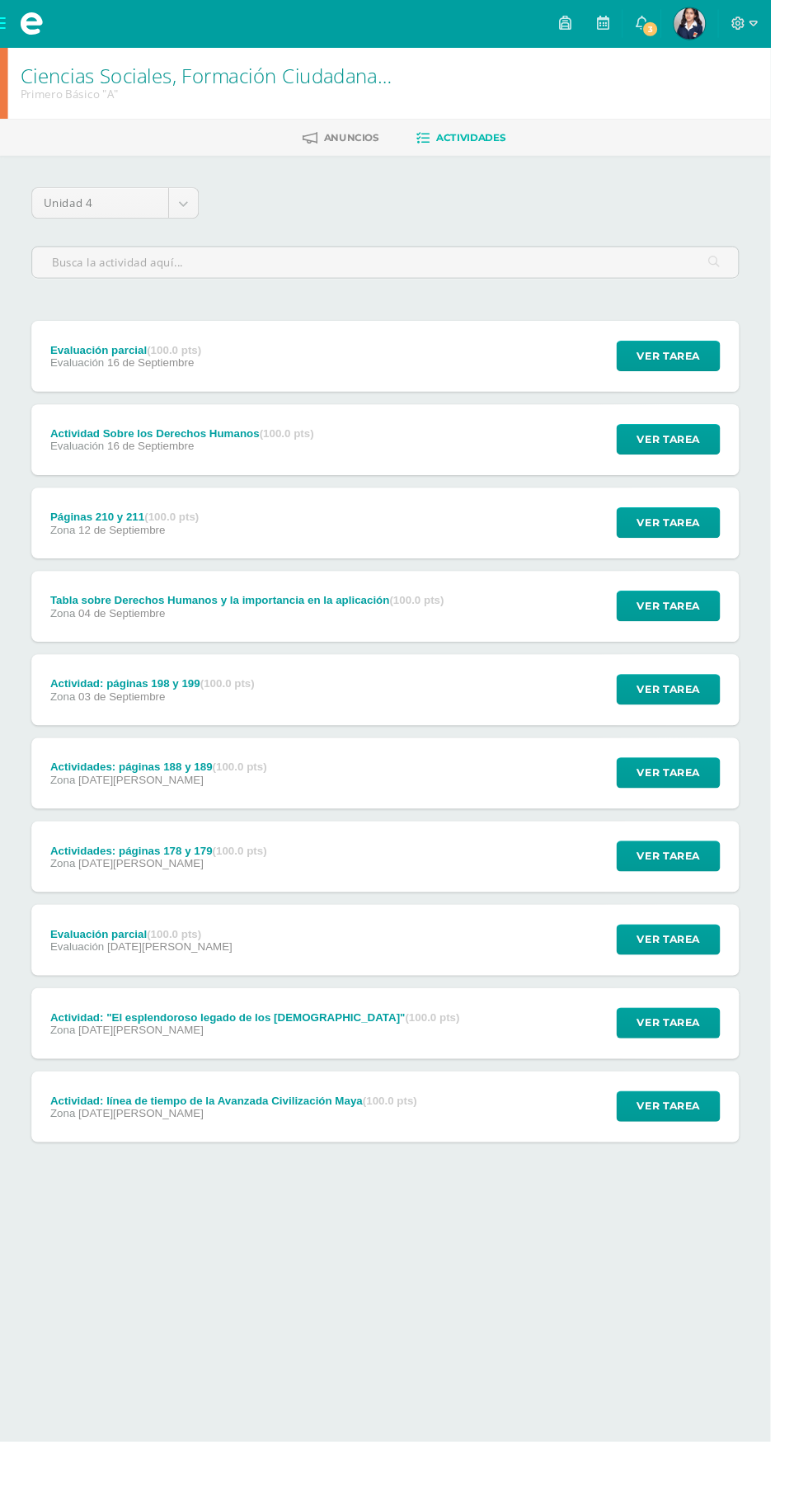
click at [541, 379] on div "Evaluación parcial (100.0 pts) Evaluación 16 de Septiembre Ver tarea Evaluación…" at bounding box center [404, 373] width 742 height 74
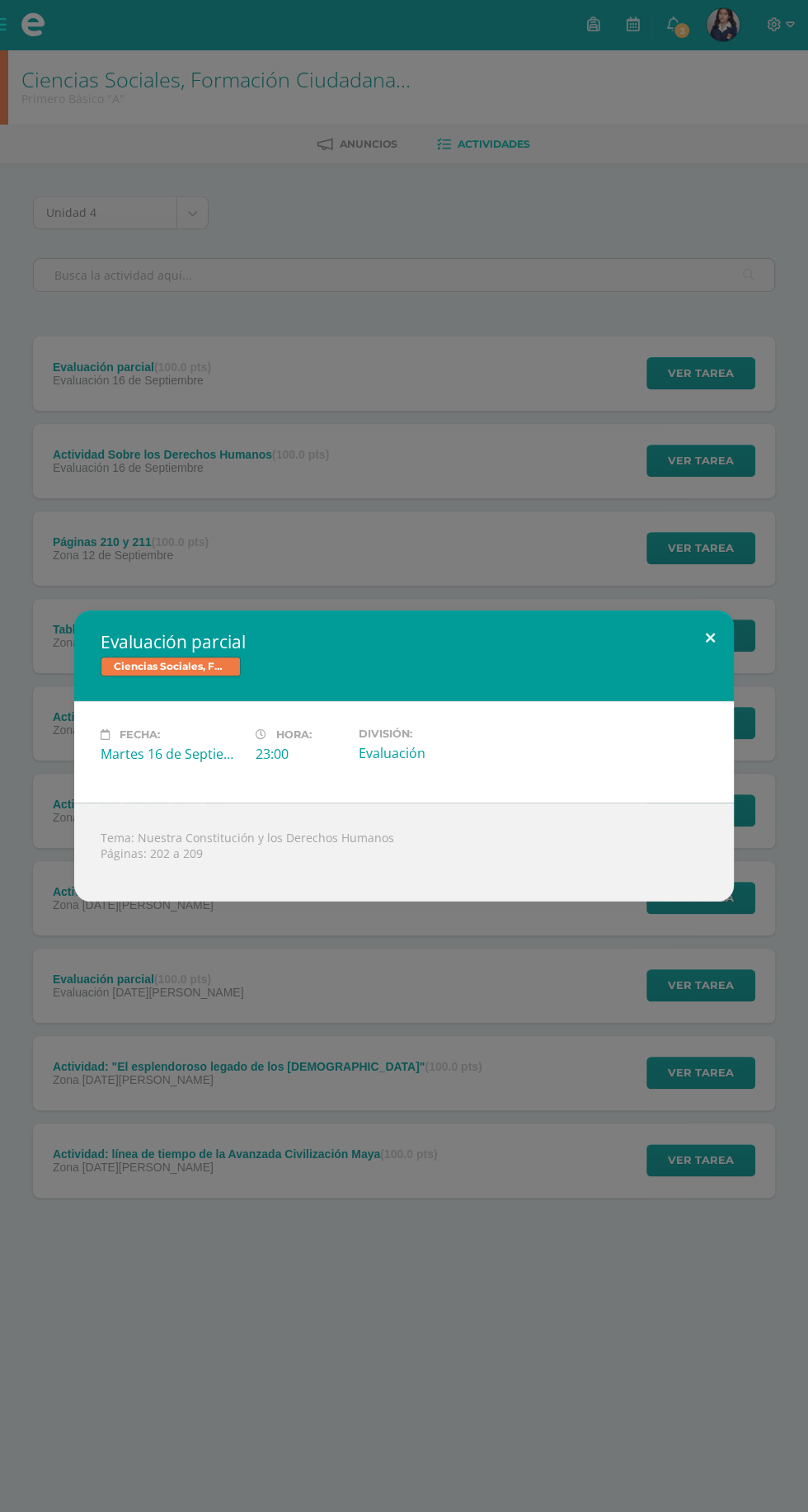
click at [710, 637] on button at bounding box center [710, 638] width 47 height 56
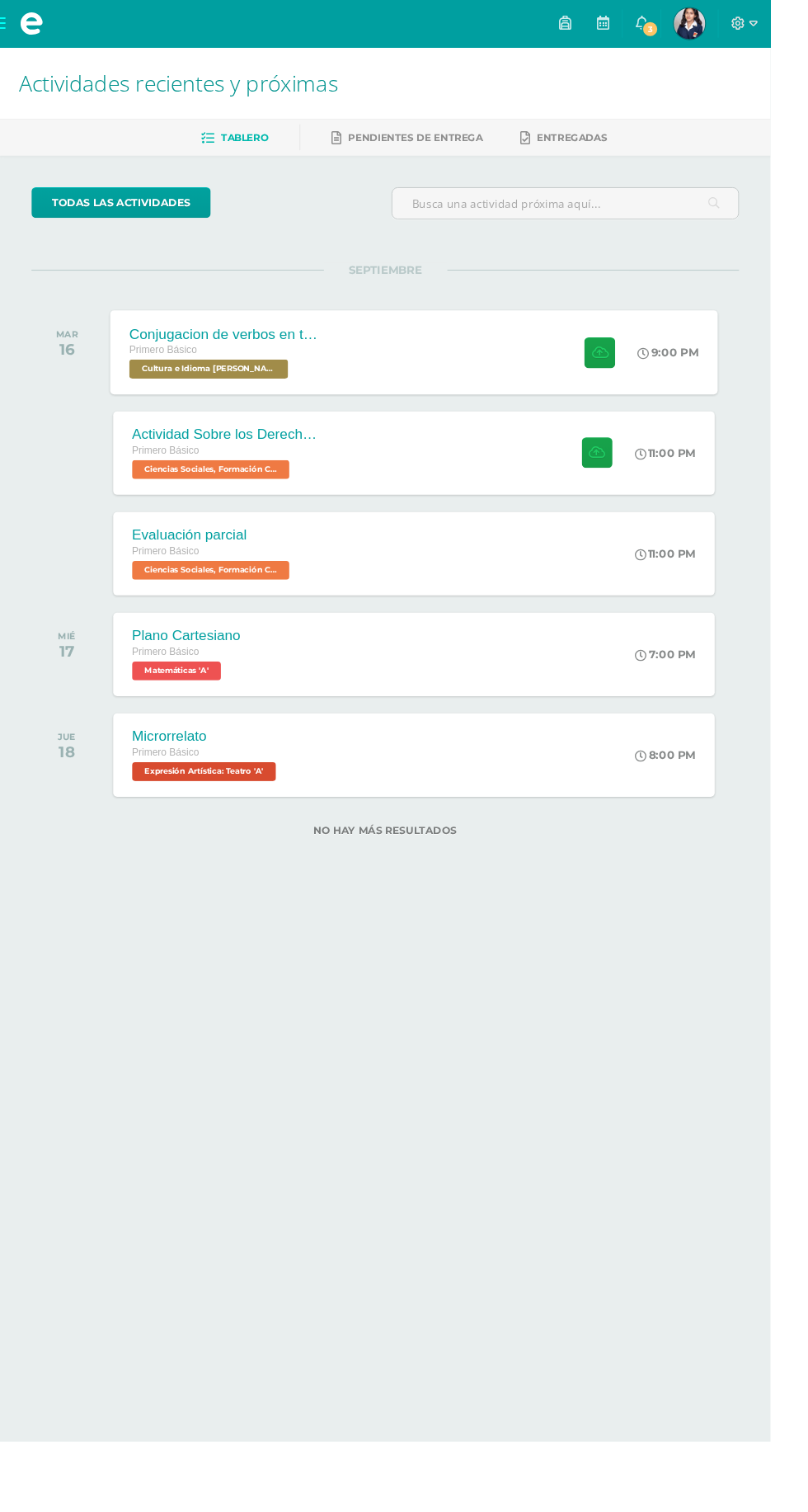
click at [333, 366] on div "Primero Básico" at bounding box center [235, 368] width 200 height 19
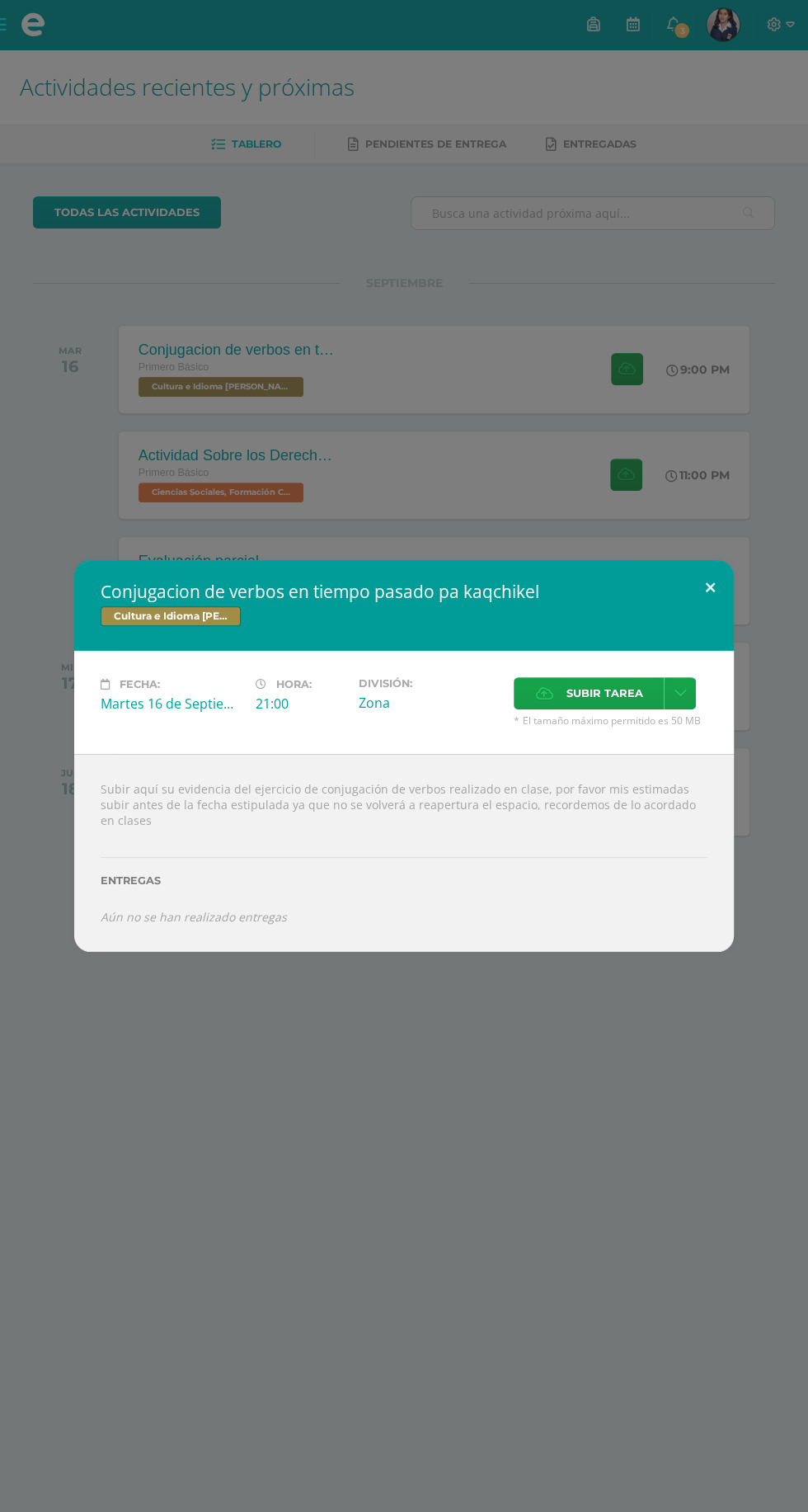
click at [710, 595] on button at bounding box center [710, 588] width 47 height 56
